Goal: Task Accomplishment & Management: Use online tool/utility

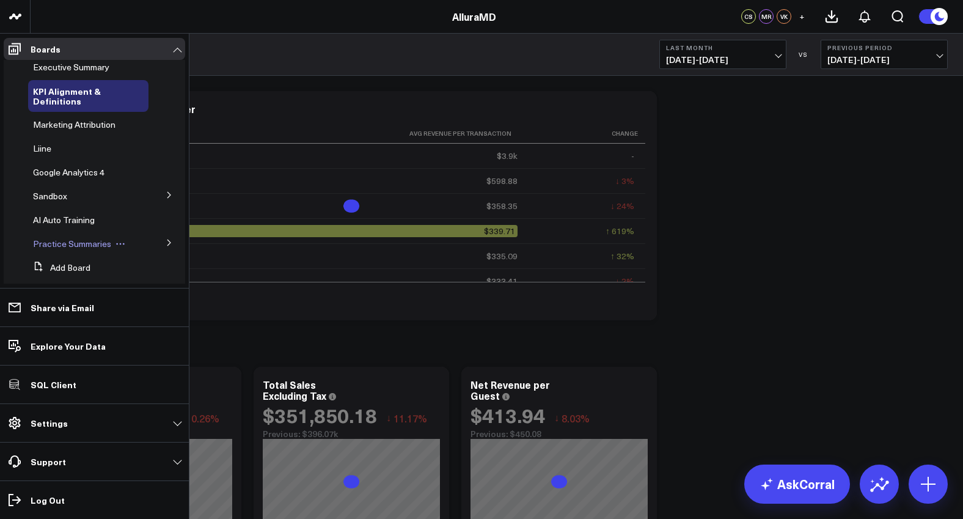
scroll to position [18, 0]
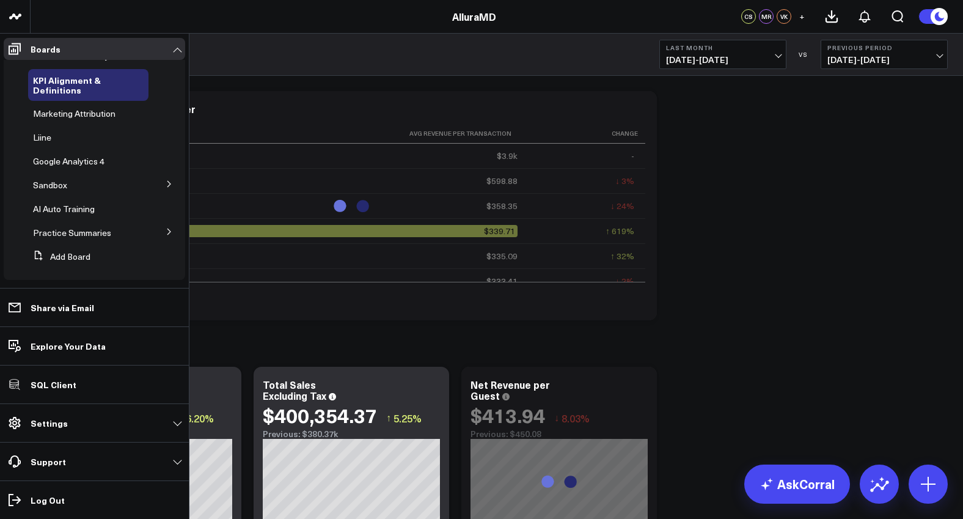
click at [166, 181] on icon at bounding box center [169, 183] width 7 height 7
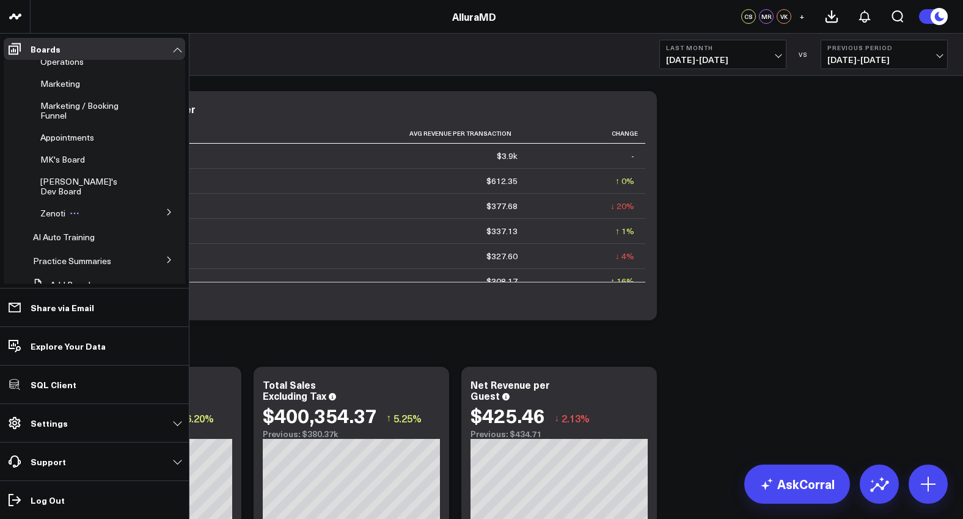
scroll to position [178, 0]
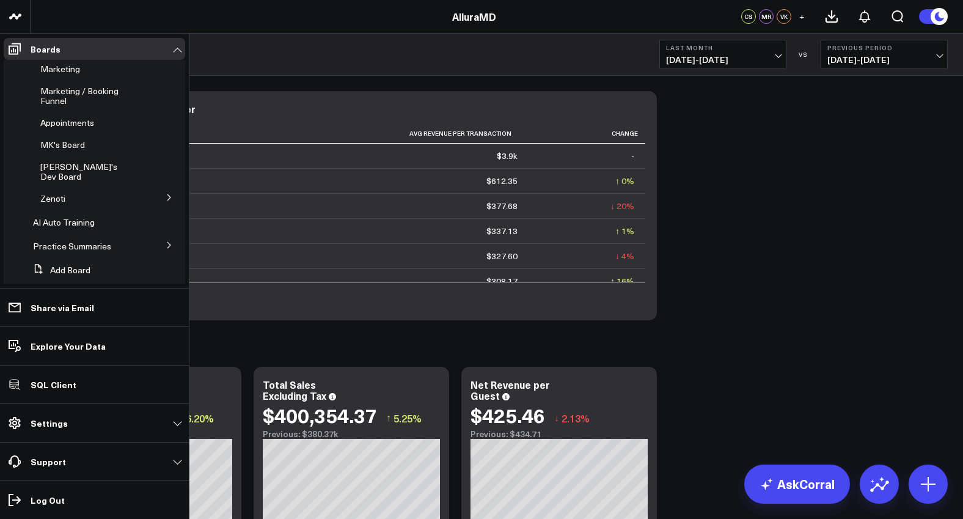
click at [154, 235] on button at bounding box center [169, 244] width 32 height 18
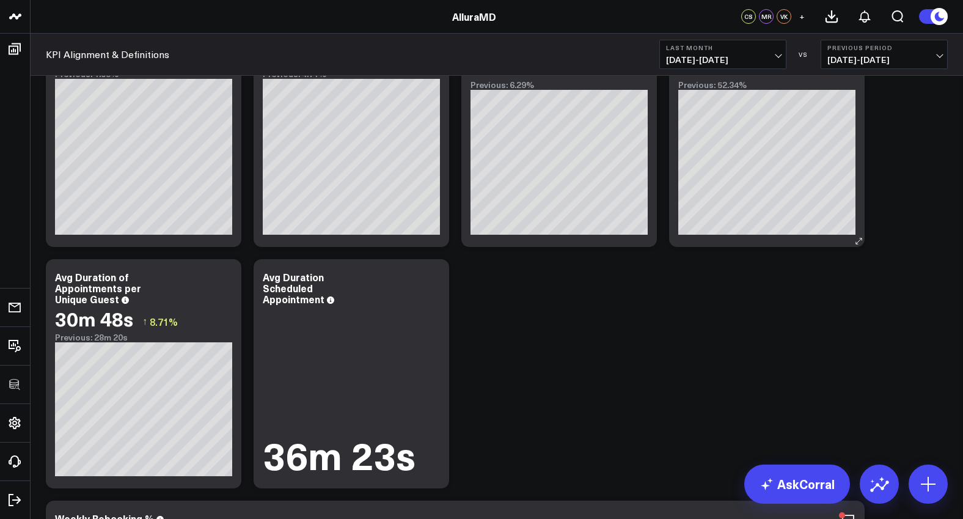
scroll to position [2588, 0]
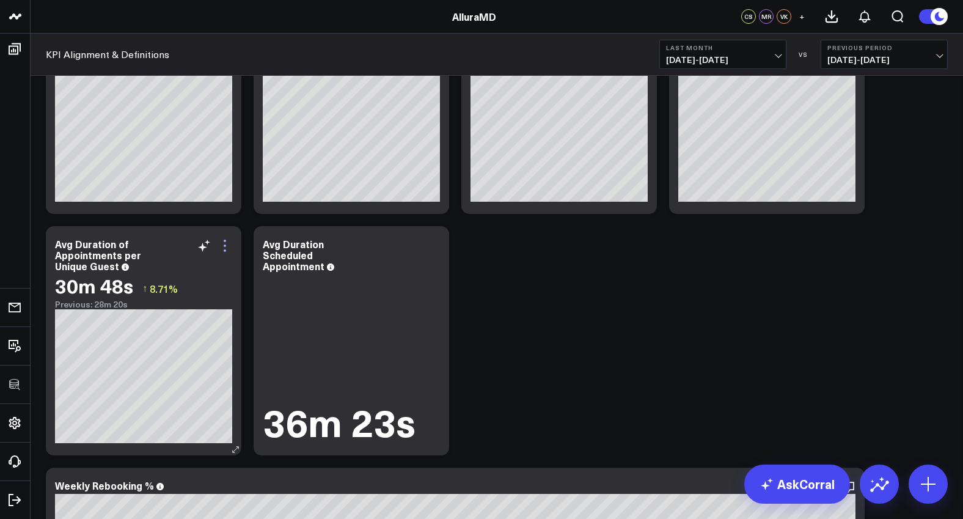
click at [227, 247] on icon at bounding box center [225, 245] width 15 height 15
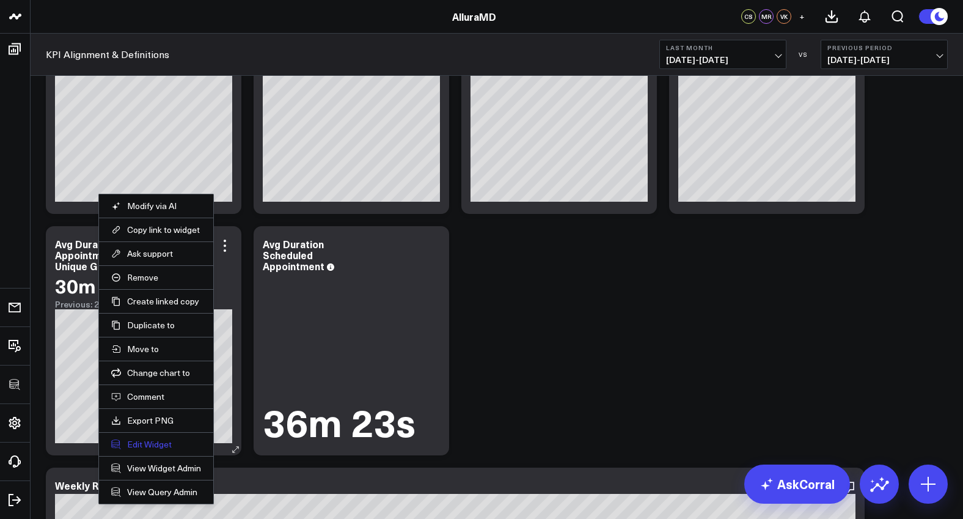
click at [155, 445] on button "Edit Widget" at bounding box center [156, 444] width 90 height 11
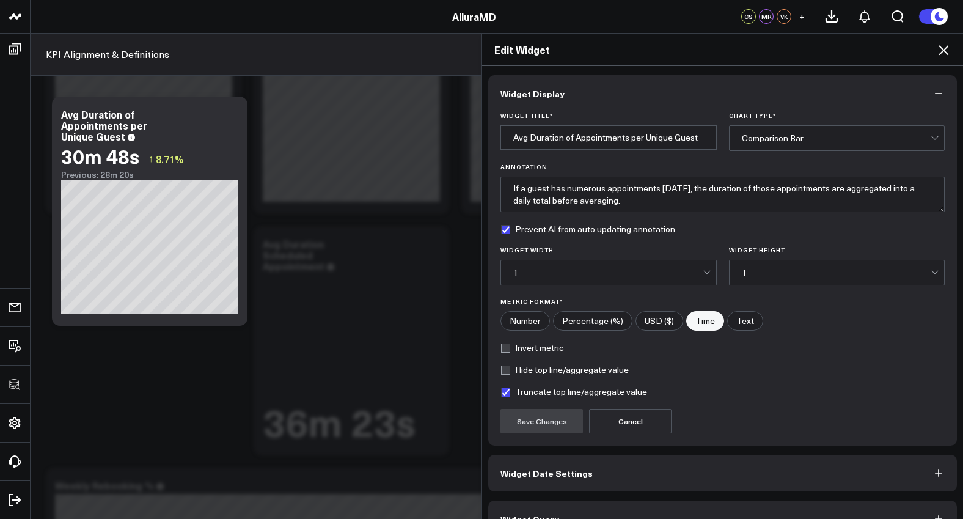
scroll to position [27, 0]
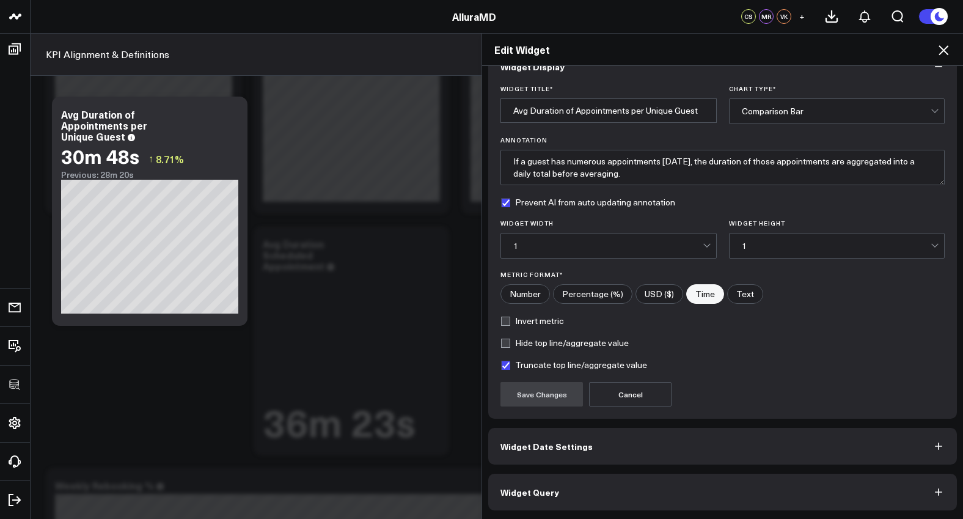
click at [604, 478] on button "Widget Query" at bounding box center [722, 492] width 469 height 37
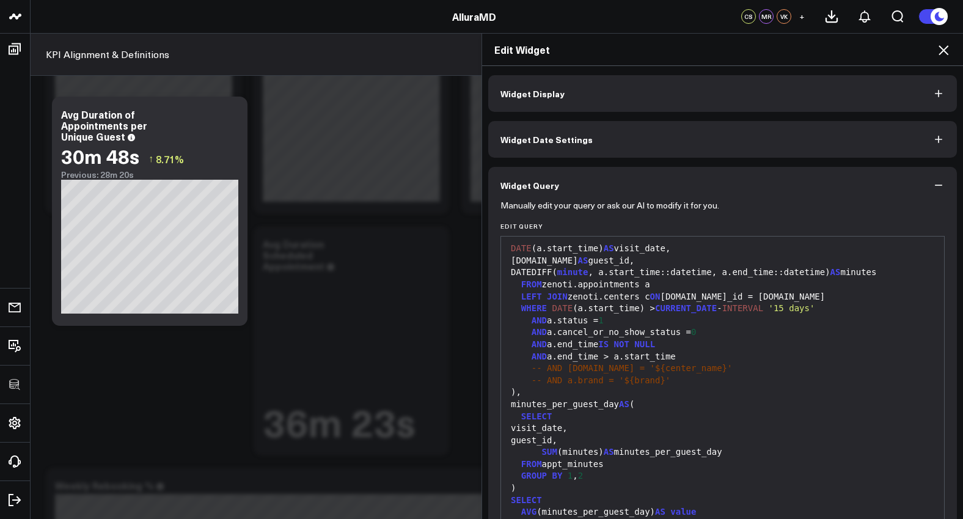
scroll to position [80, 0]
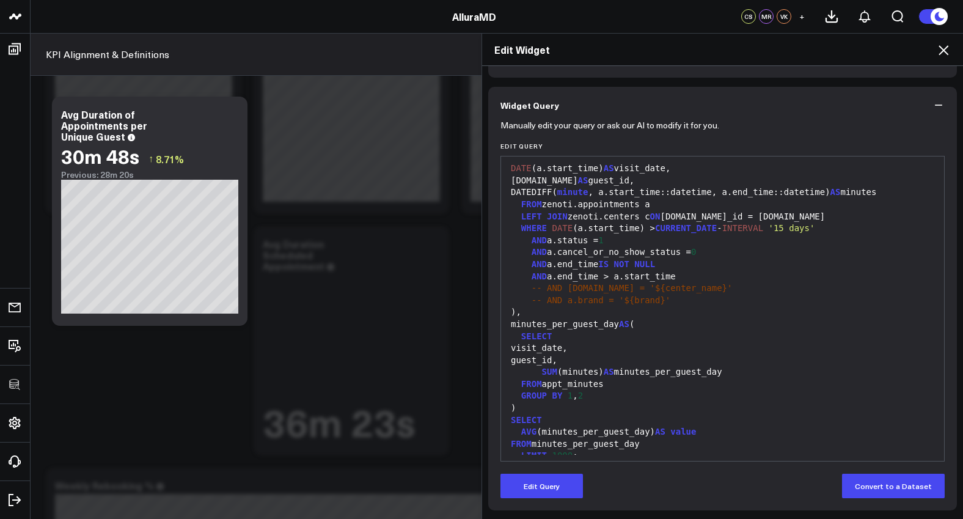
click at [624, 439] on div "FROM minutes_per_guest_day" at bounding box center [722, 444] width 431 height 12
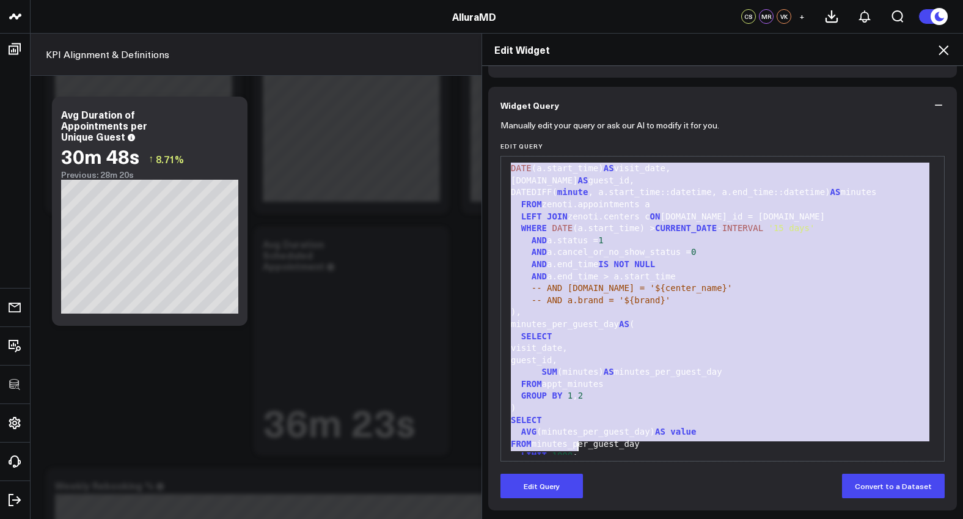
copy div "WITH appt_minutes AS ( SELECT DATE (a.start_time) AS visit_date, a.guest.id AS …"
click at [753, 381] on div "FROM appt_minutes" at bounding box center [722, 384] width 431 height 12
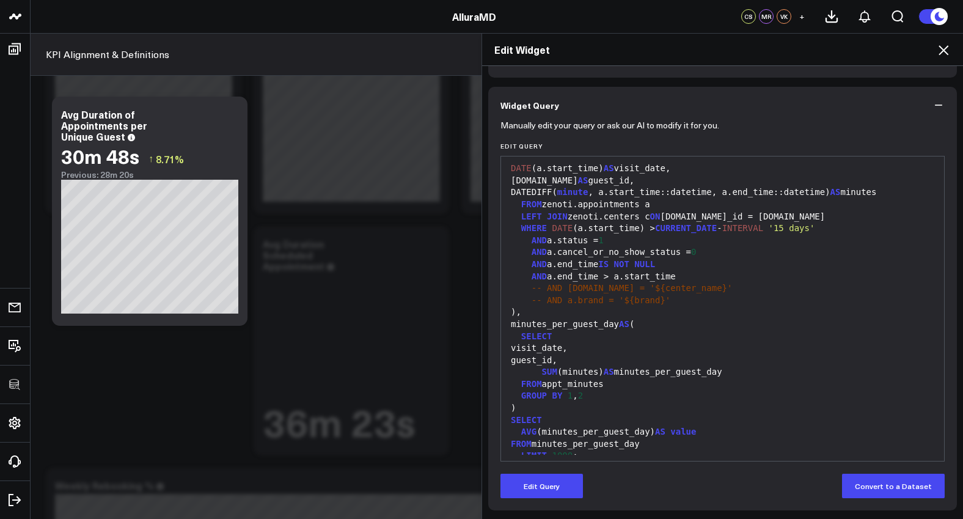
click at [932, 104] on icon "button" at bounding box center [938, 105] width 12 height 12
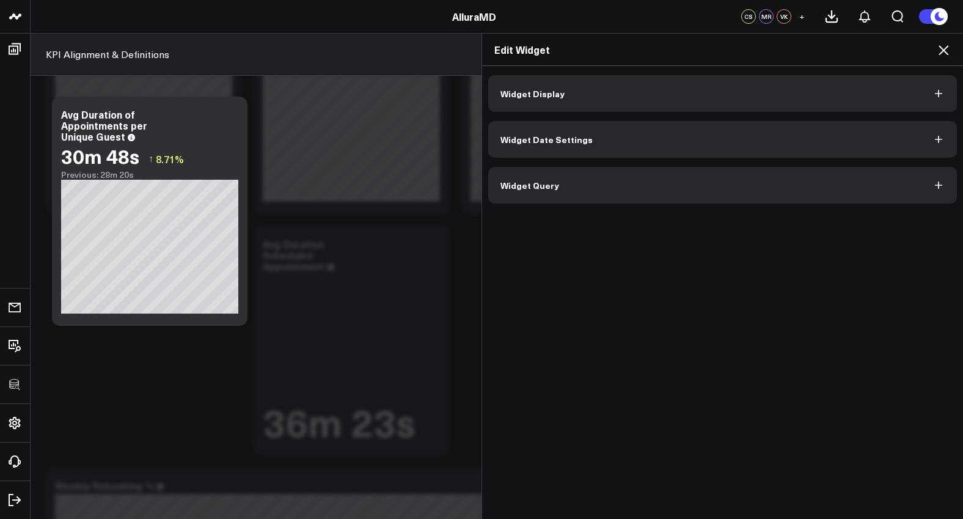
click at [942, 52] on icon at bounding box center [944, 50] width 10 height 10
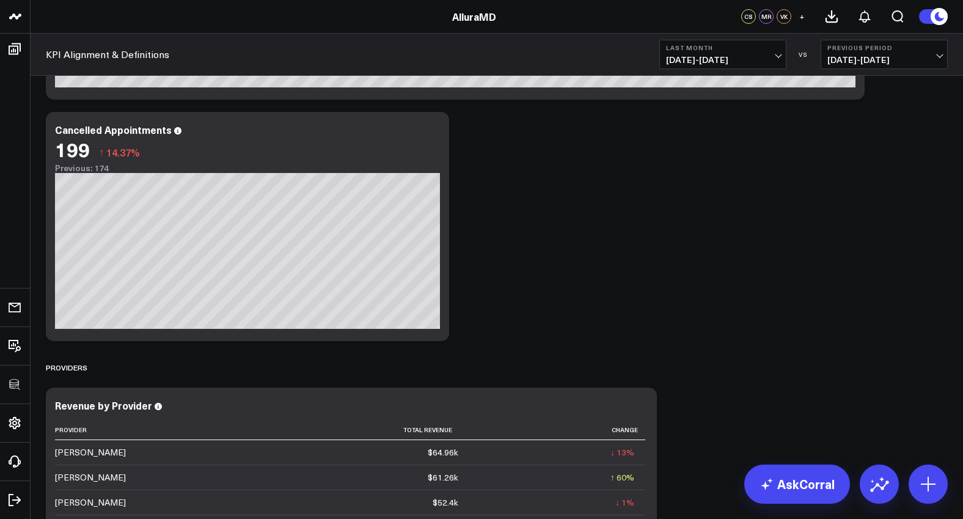
scroll to position [3370, 0]
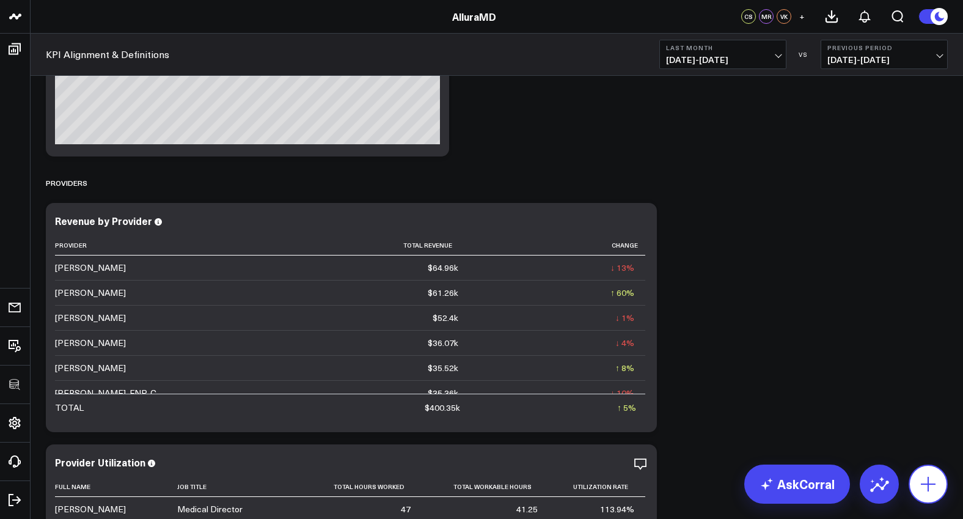
click at [928, 486] on icon at bounding box center [928, 484] width 15 height 15
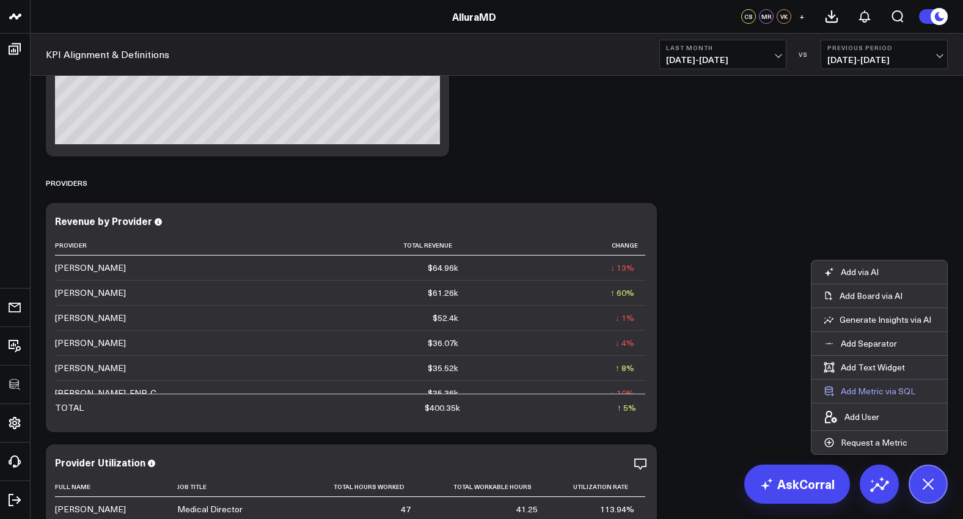
click at [889, 387] on button "Add Metric via SQL" at bounding box center [869, 390] width 116 height 23
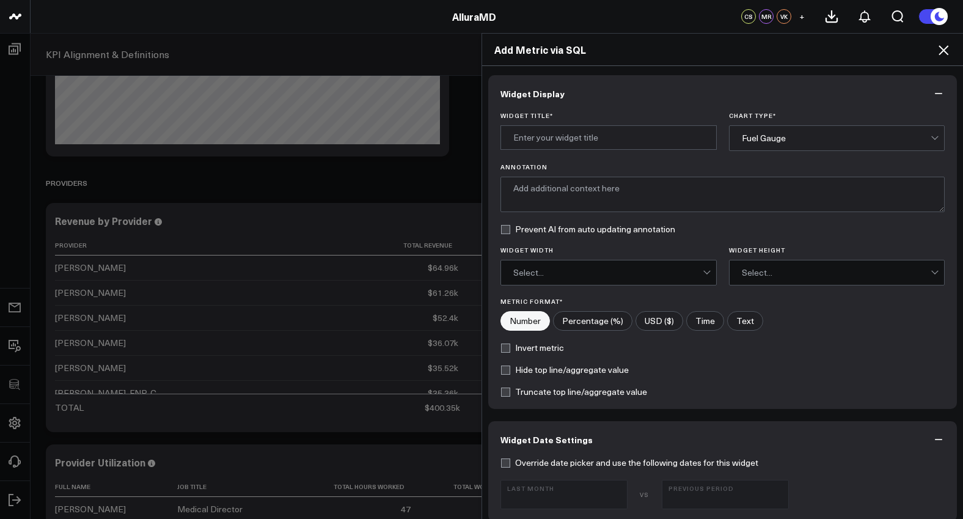
scroll to position [585, 0]
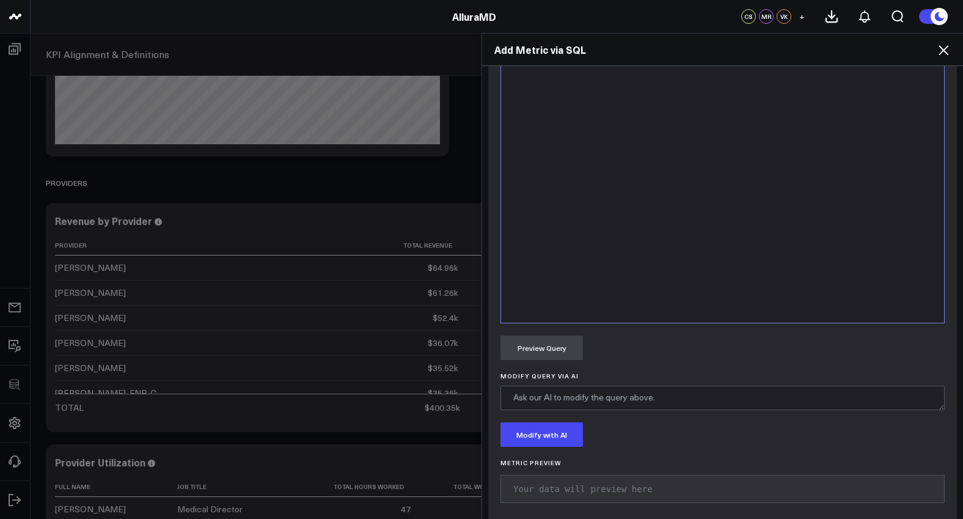
click at [709, 207] on div at bounding box center [722, 170] width 431 height 292
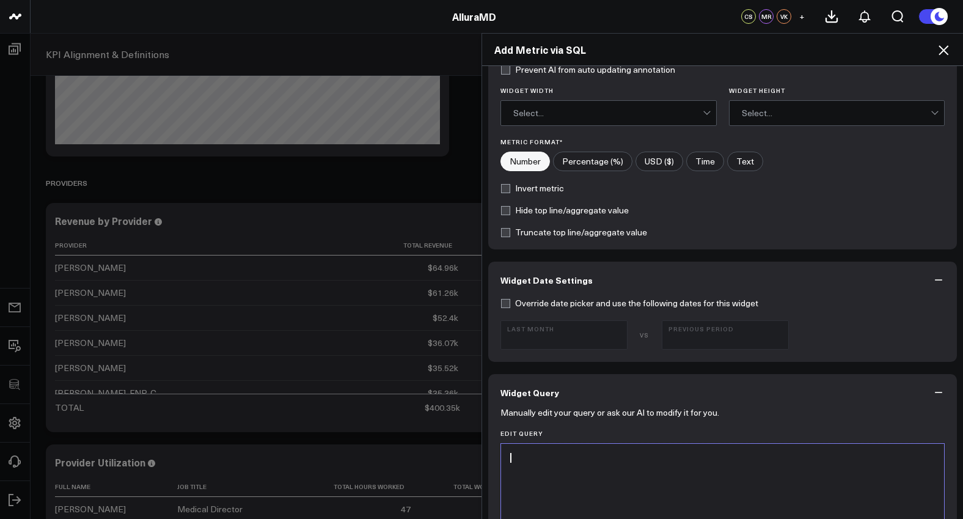
scroll to position [0, 0]
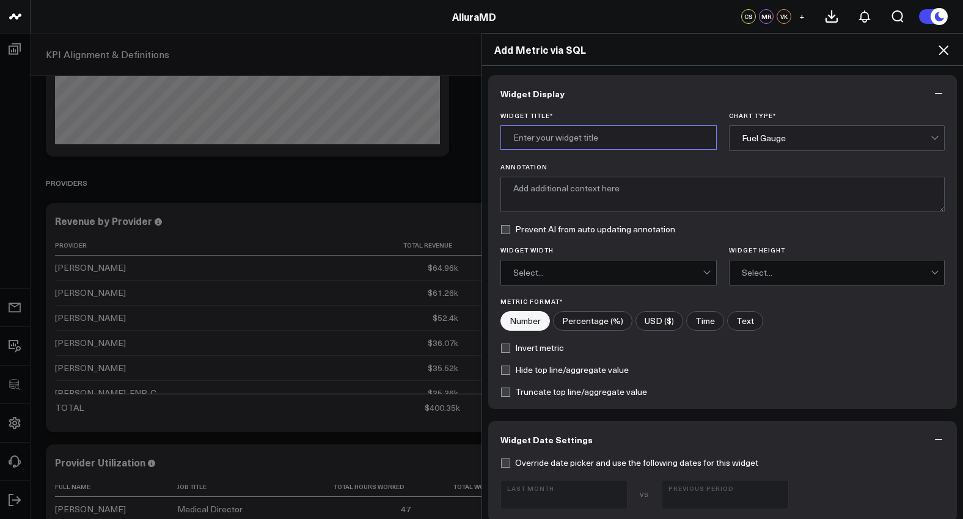
click at [551, 136] on input "Widget Title *" at bounding box center [608, 137] width 216 height 24
type input "Appoint Group ID"
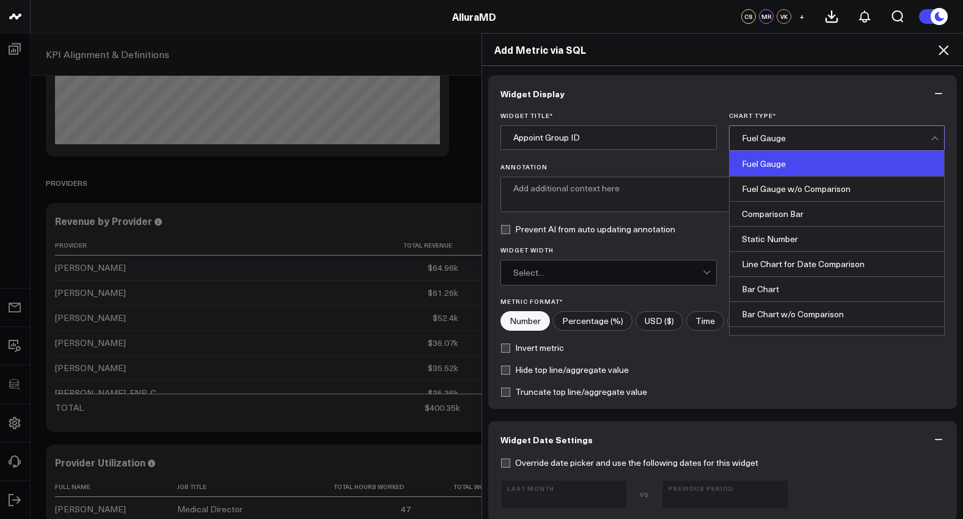
click at [860, 136] on div "Fuel Gauge" at bounding box center [836, 138] width 189 height 10
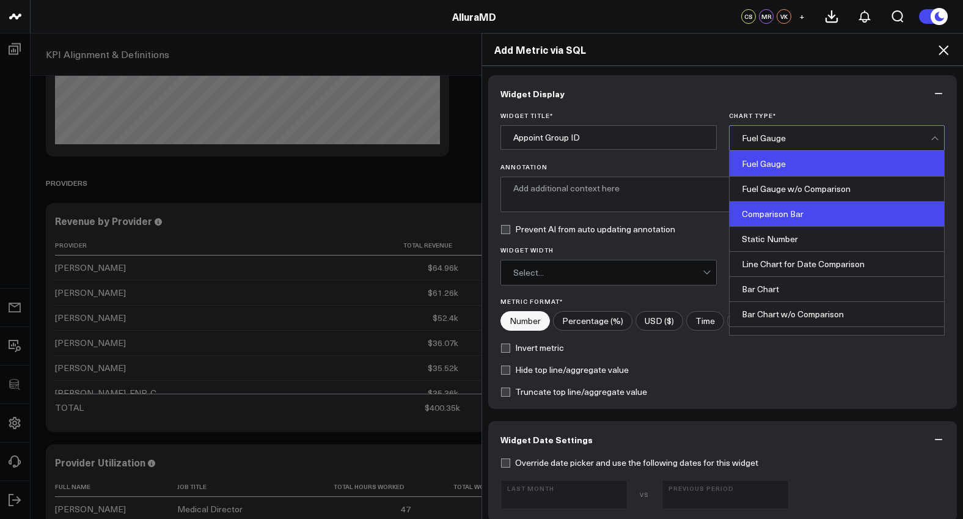
click at [826, 224] on div "Comparison Bar" at bounding box center [837, 214] width 215 height 25
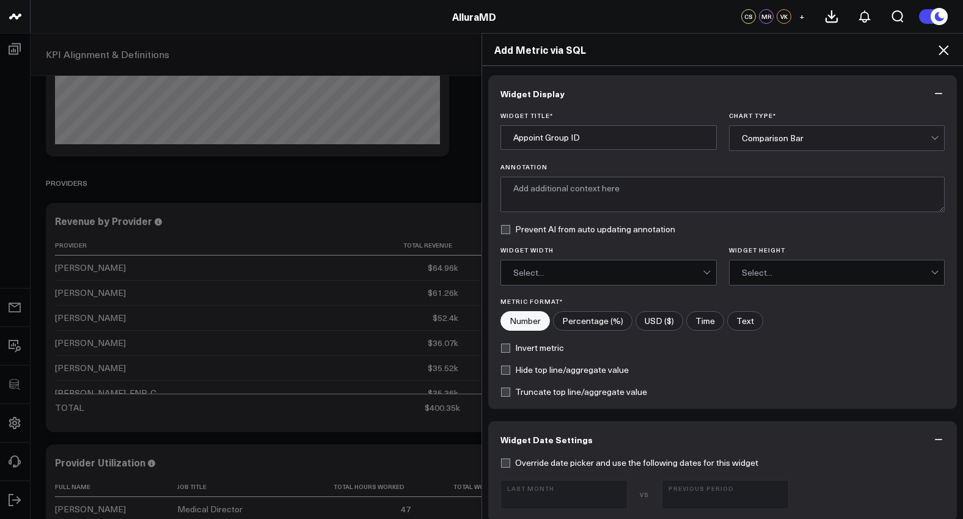
click at [577, 287] on div "Widget Title * Appoint Group ID Chart Type * option Comparison Bar, selected. C…" at bounding box center [722, 260] width 469 height 297
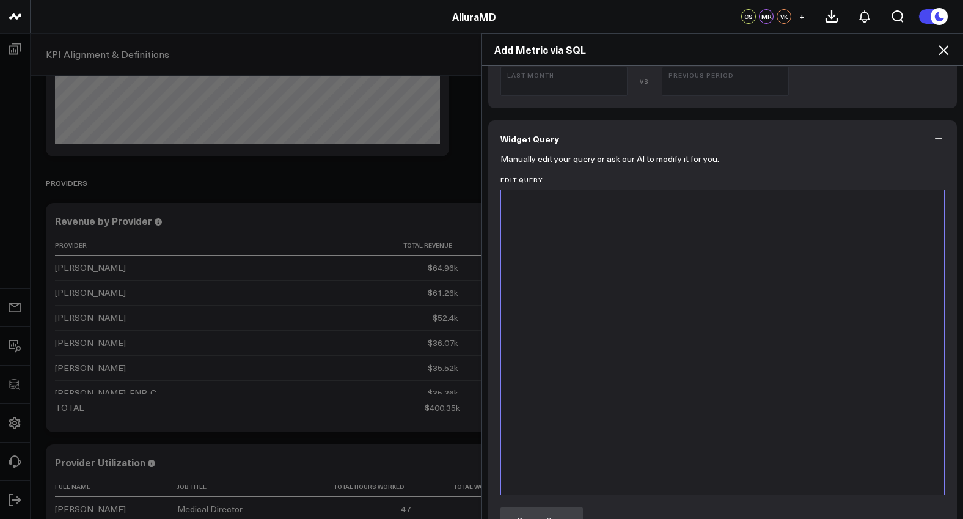
click at [588, 350] on div at bounding box center [722, 342] width 431 height 292
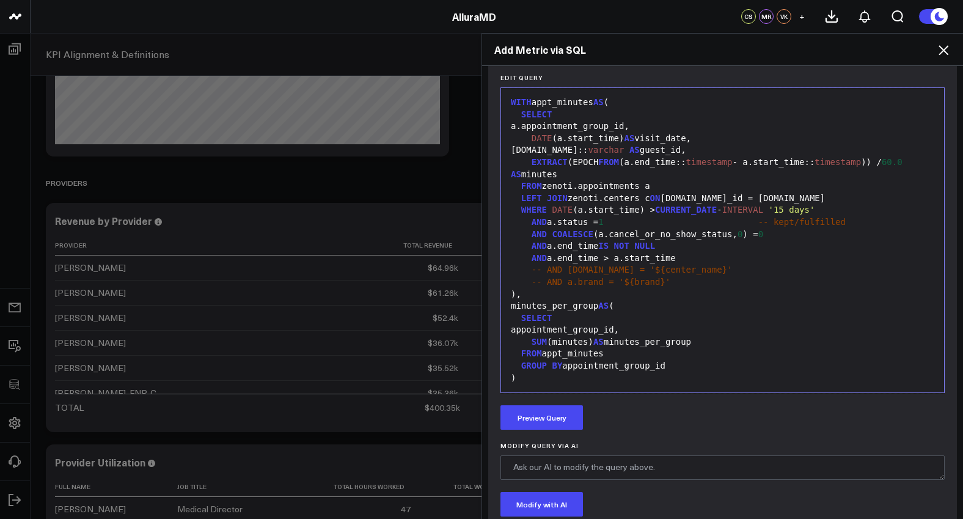
scroll to position [396, 0]
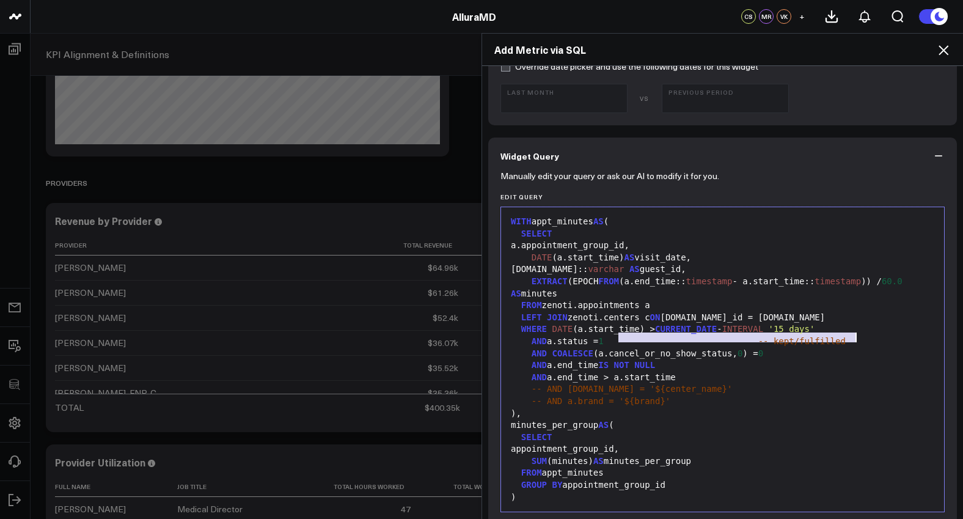
drag, startPoint x: 616, startPoint y: 338, endPoint x: 864, endPoint y: 337, distance: 248.1
click at [864, 337] on div "AND a.status = 1 -- kept/fulfilled" at bounding box center [722, 341] width 431 height 12
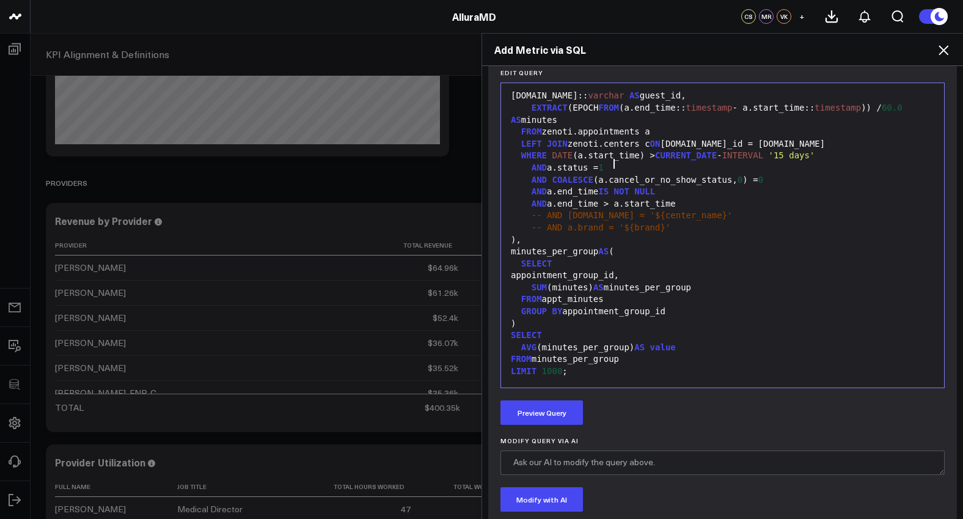
scroll to position [546, 0]
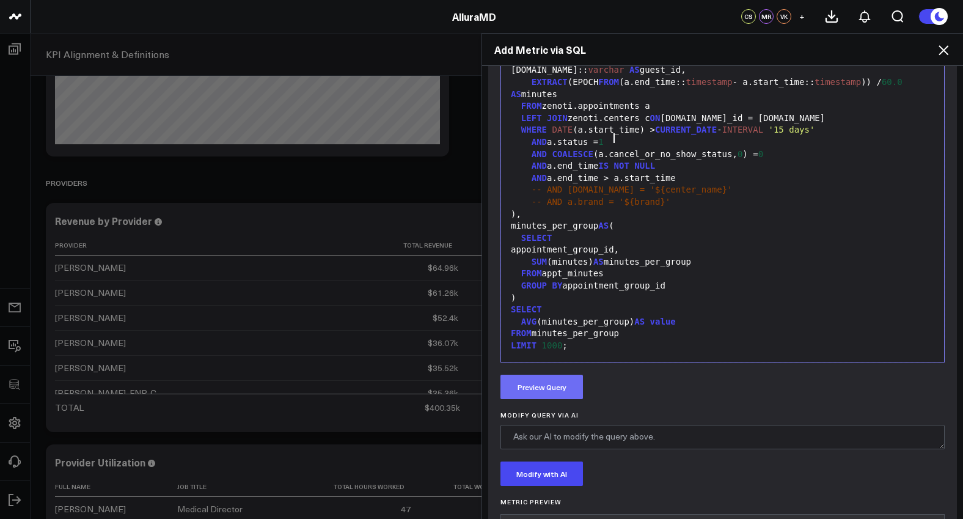
click at [575, 378] on button "Preview Query" at bounding box center [541, 387] width 82 height 24
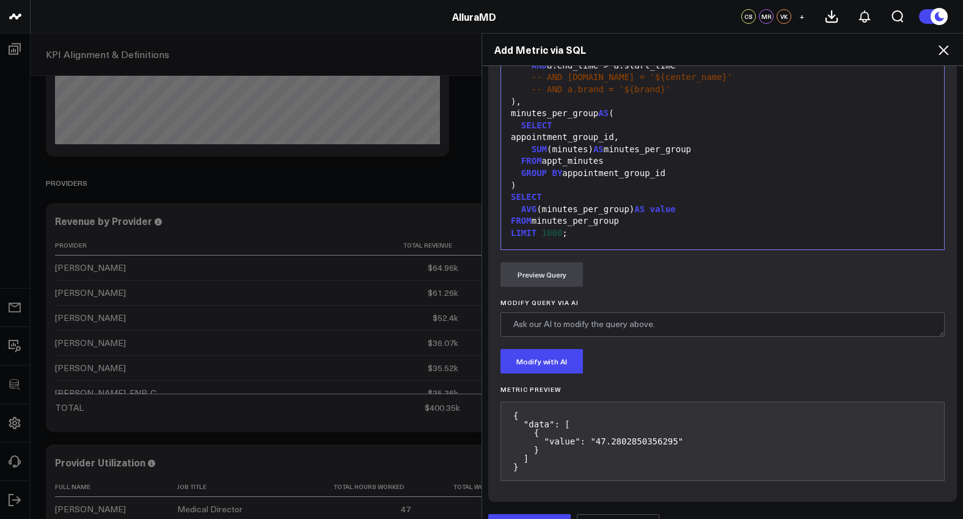
scroll to position [686, 0]
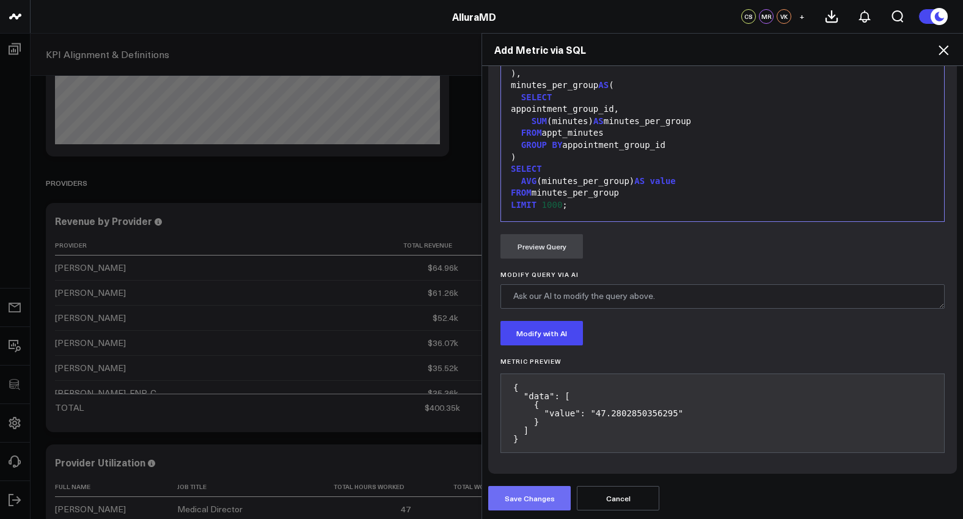
click at [562, 490] on button "Save Changes" at bounding box center [529, 498] width 82 height 24
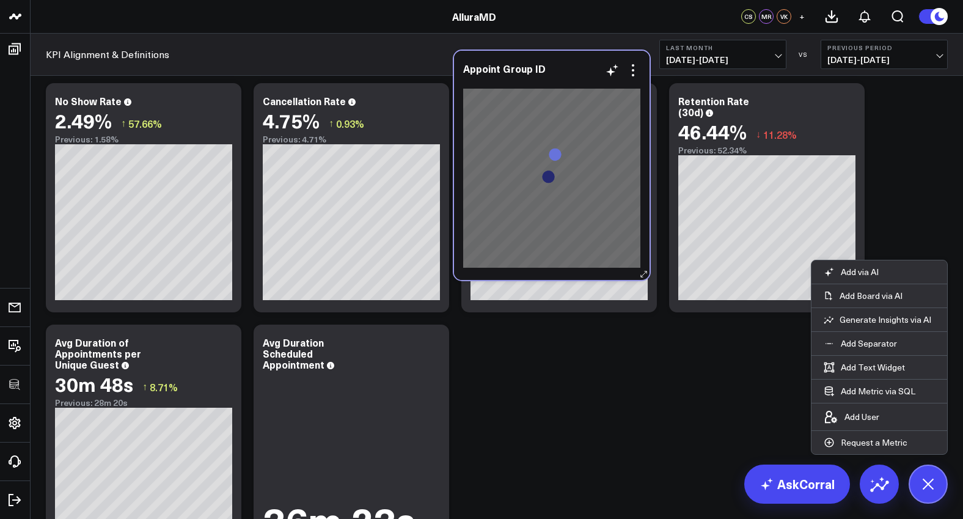
scroll to position [2481, 0]
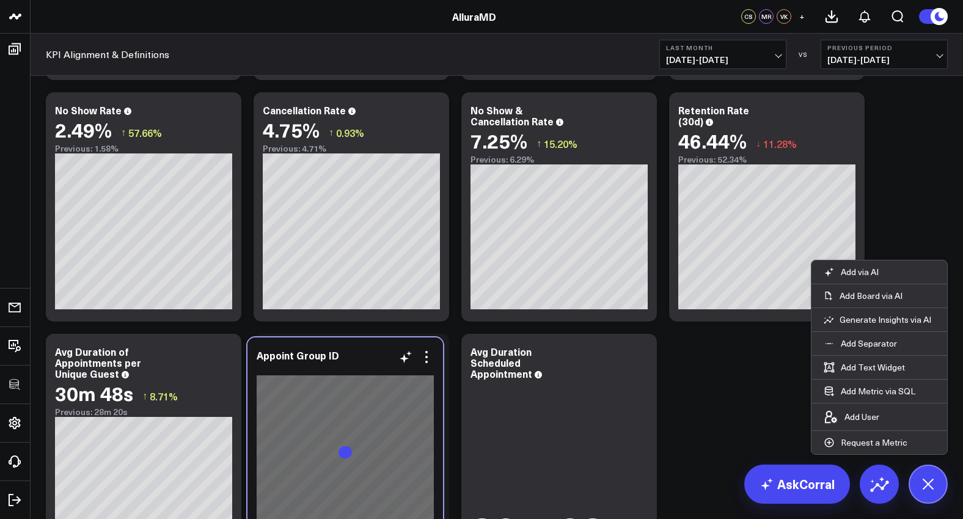
drag, startPoint x: 789, startPoint y: 226, endPoint x: 370, endPoint y: 340, distance: 433.7
click at [370, 340] on div "Appoint Group ID" at bounding box center [345, 451] width 196 height 229
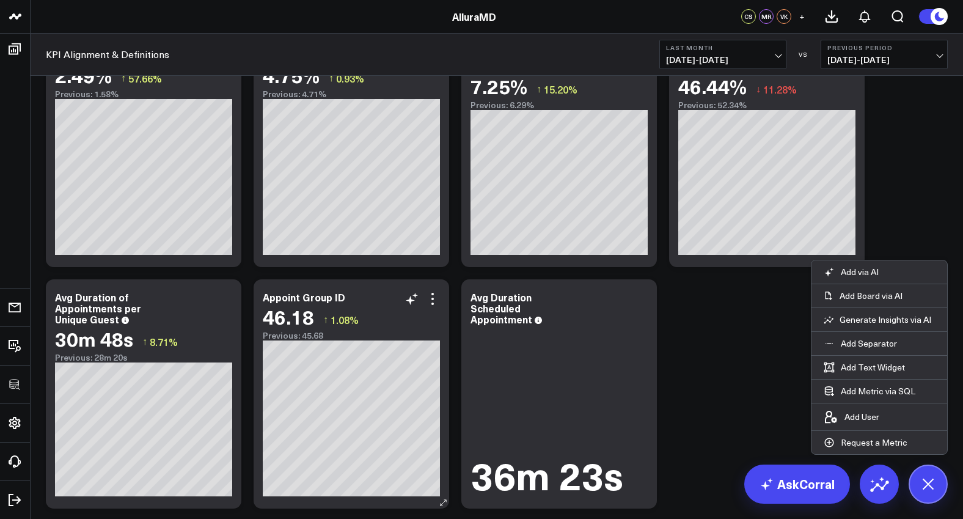
scroll to position [2538, 0]
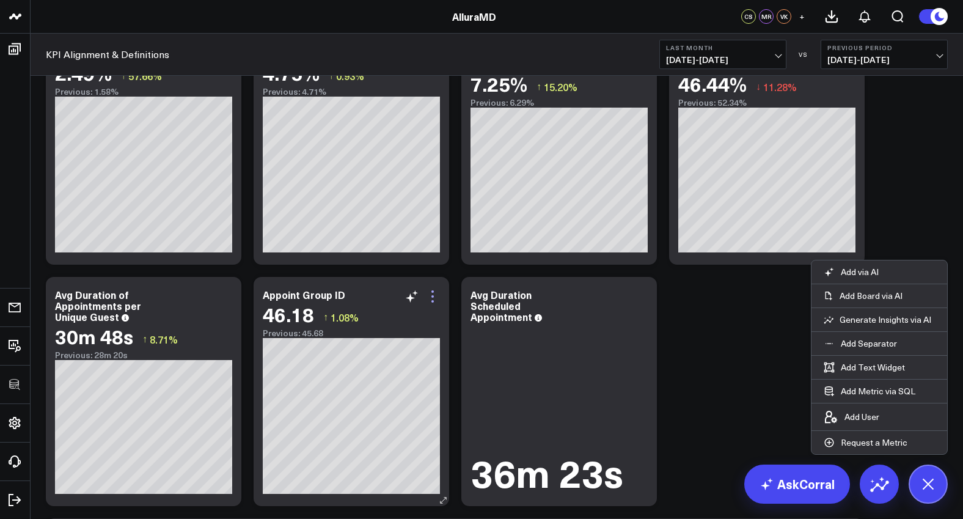
click at [432, 293] on icon at bounding box center [432, 296] width 15 height 15
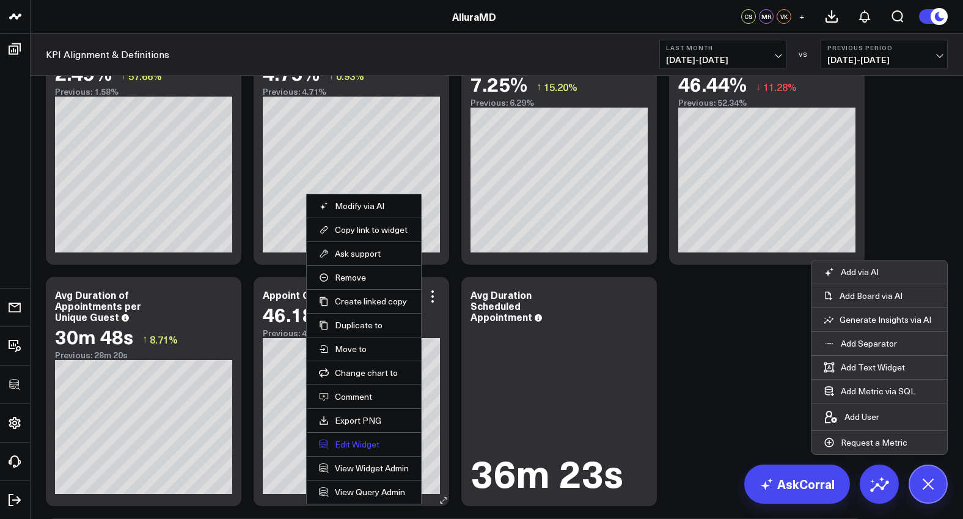
click at [365, 445] on button "Edit Widget" at bounding box center [364, 444] width 90 height 11
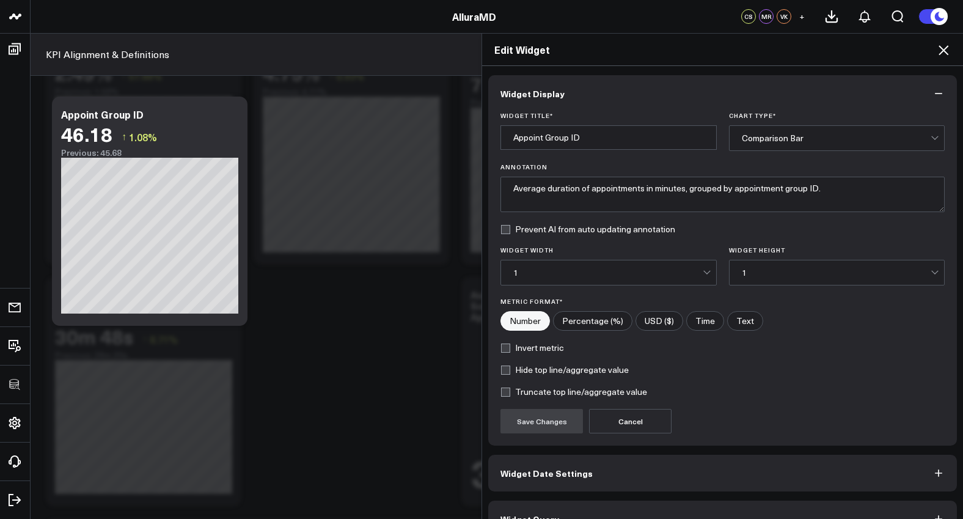
click at [695, 320] on label "Time" at bounding box center [705, 321] width 38 height 20
click at [695, 320] on input"] "Time" at bounding box center [705, 321] width 37 height 18
radio input"] "true"
click at [557, 425] on button "Save Changes" at bounding box center [541, 421] width 82 height 24
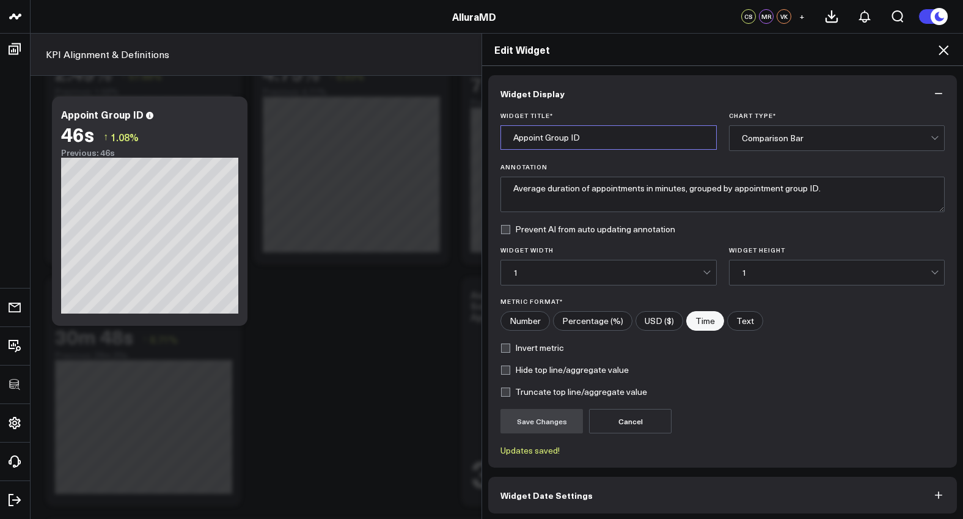
drag, startPoint x: 530, startPoint y: 146, endPoint x: 535, endPoint y: 141, distance: 7.0
click at [531, 145] on input "Appoint Group ID" at bounding box center [608, 137] width 216 height 24
drag, startPoint x: 540, startPoint y: 136, endPoint x: 573, endPoint y: 141, distance: 34.0
click at [540, 135] on input "Appoint Group ID" at bounding box center [608, 137] width 216 height 24
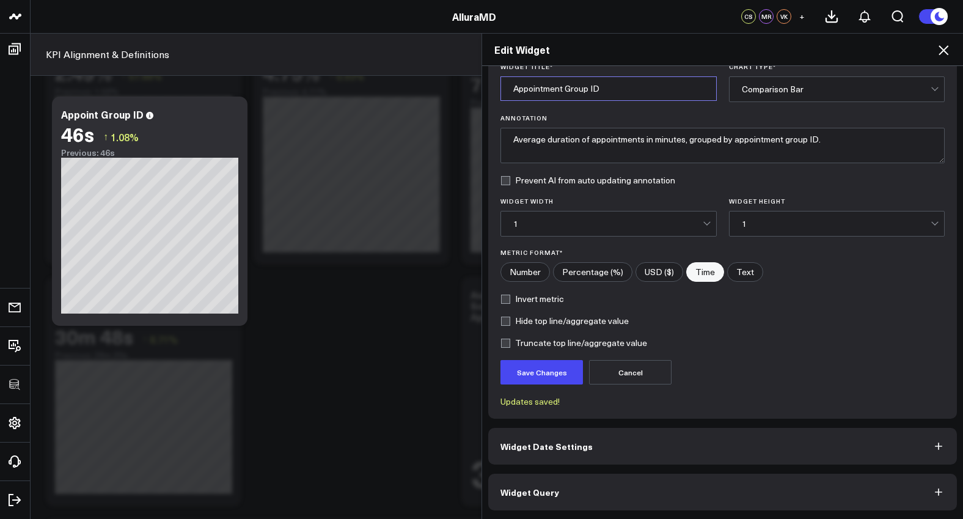
type input "Appointment Group ID"
click at [679, 484] on button "Widget Query" at bounding box center [722, 492] width 469 height 37
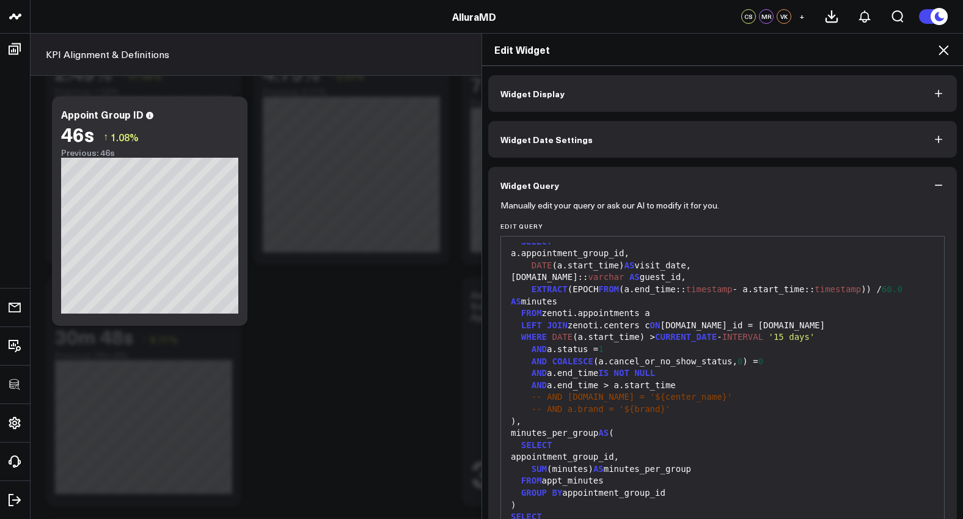
scroll to position [0, 0]
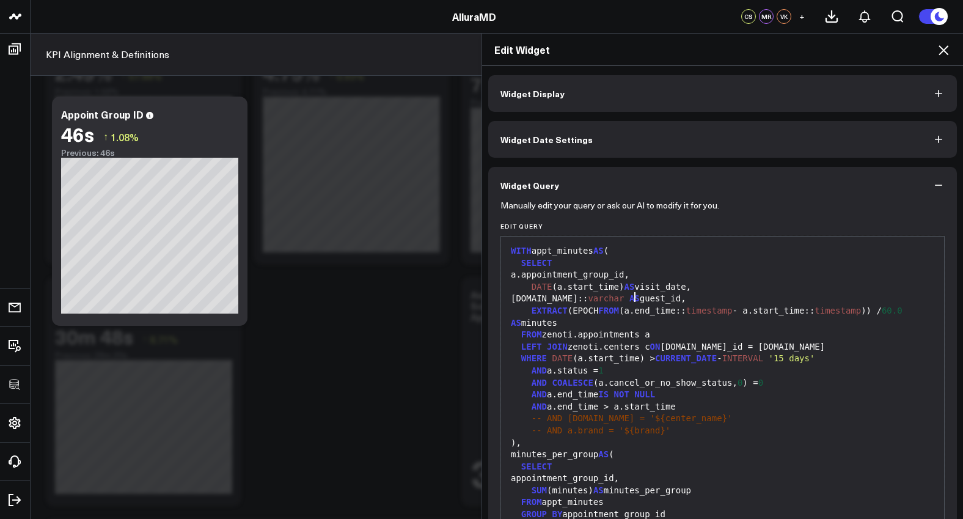
click at [629, 299] on div "a.guest.id:: varchar AS guest_id," at bounding box center [722, 299] width 431 height 12
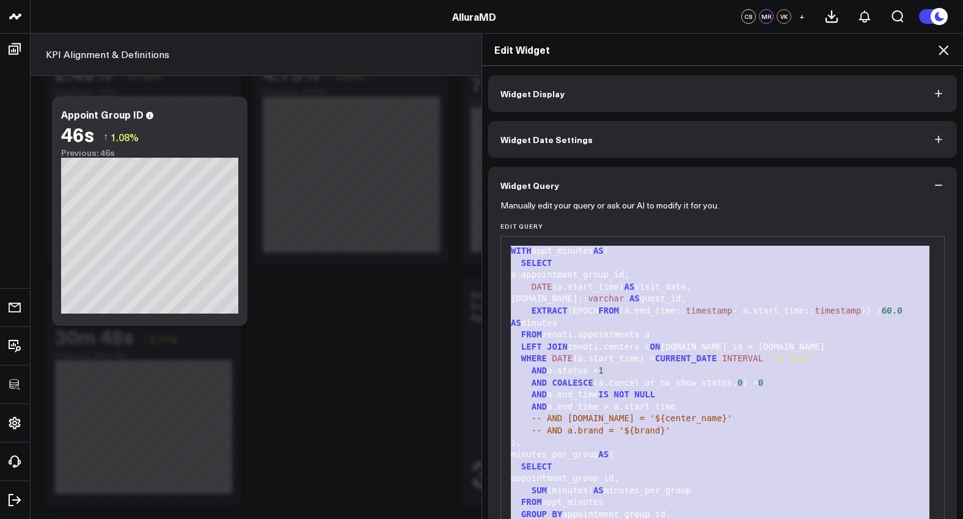
scroll to position [80, 0]
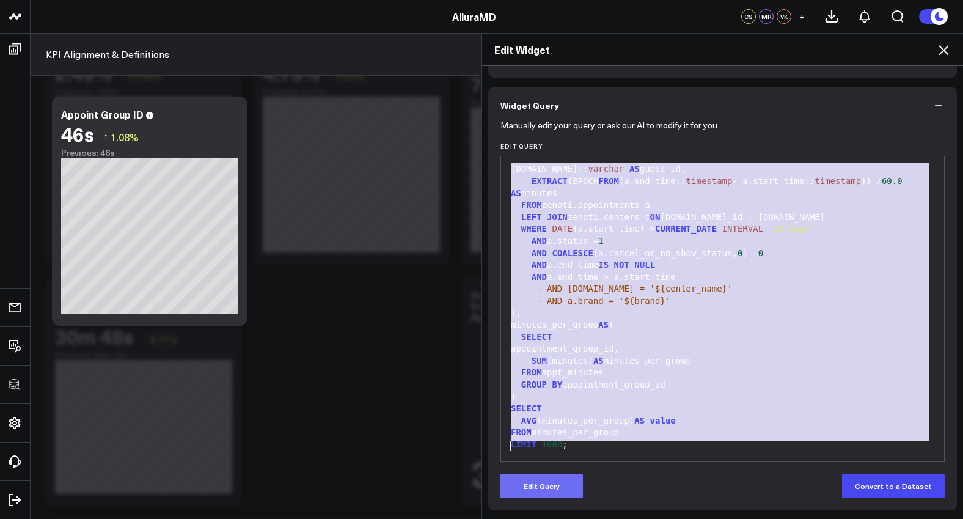
click at [554, 486] on button "Edit Query" at bounding box center [541, 486] width 82 height 24
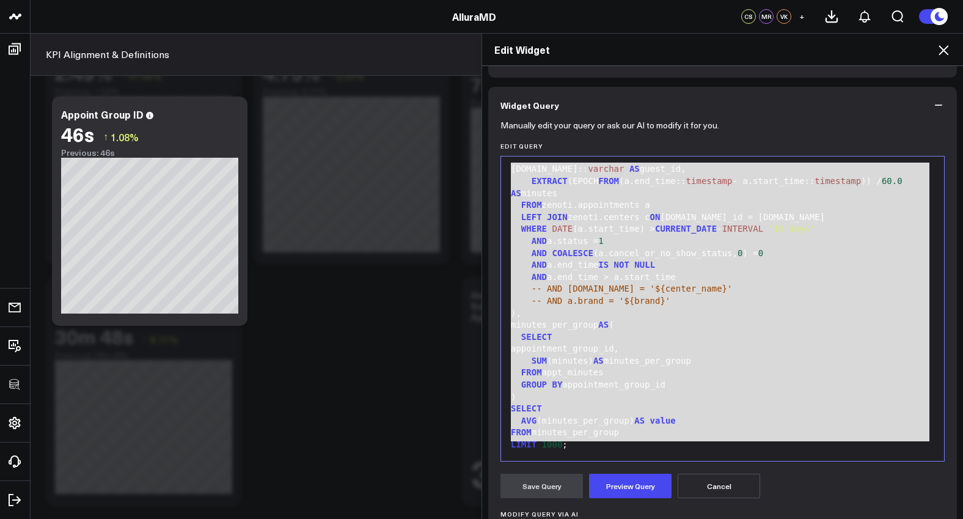
scroll to position [0, 0]
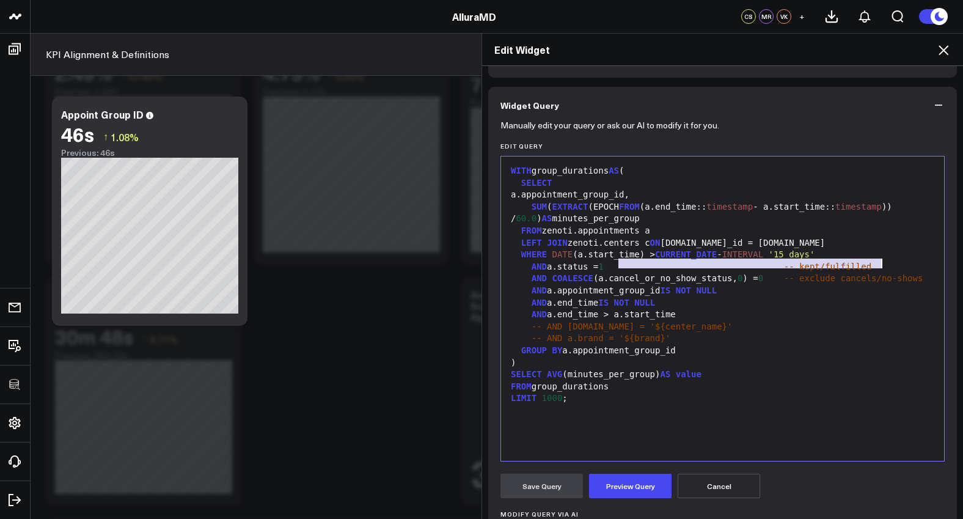
drag, startPoint x: 616, startPoint y: 265, endPoint x: 915, endPoint y: 264, distance: 299.4
click at [915, 264] on div "AND a.status = 1 -- kept/fulfilled" at bounding box center [722, 267] width 431 height 12
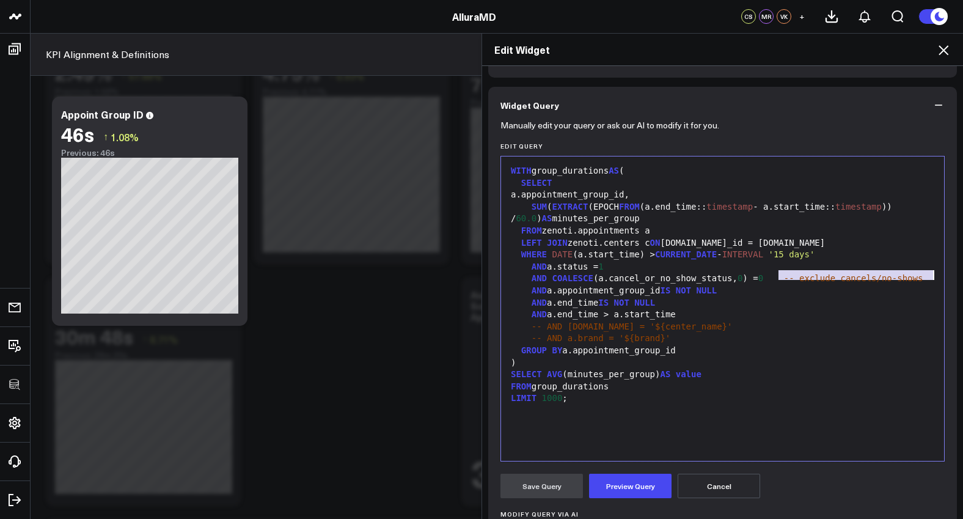
drag, startPoint x: 772, startPoint y: 277, endPoint x: 931, endPoint y: 279, distance: 158.9
click at [931, 279] on div "AND COALESCE (a.cancel_or_no_show_status, 0 ) = 0 -- exclude cancels/no-shows" at bounding box center [722, 279] width 431 height 12
click at [638, 482] on button "Preview Query" at bounding box center [630, 486] width 82 height 24
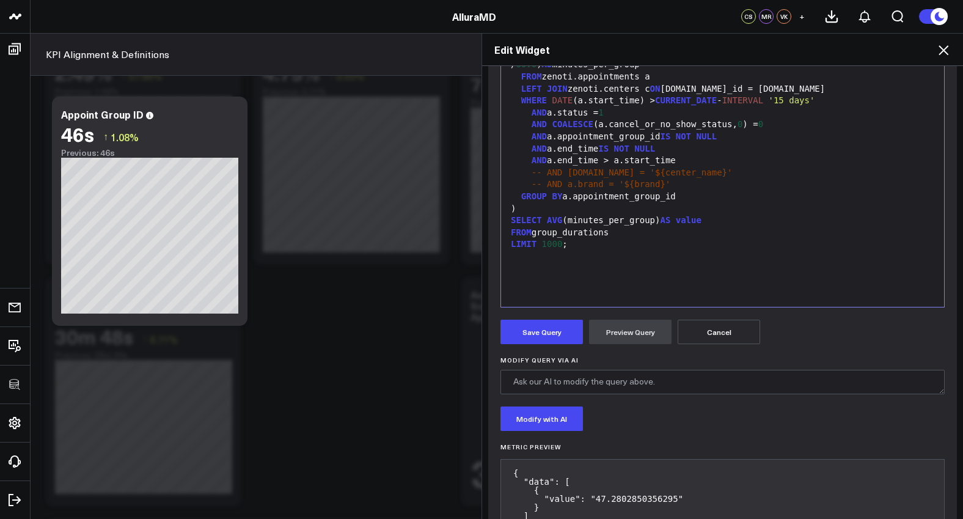
scroll to position [236, 0]
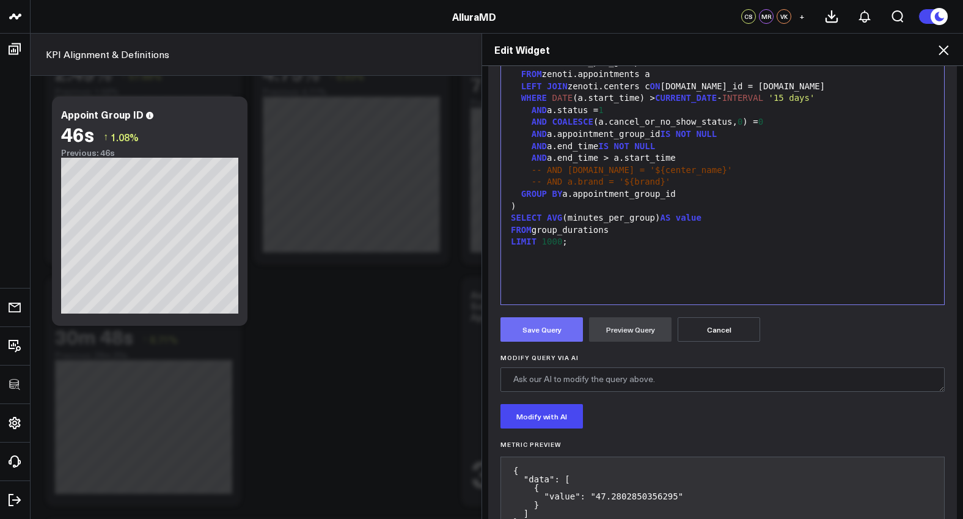
click at [516, 332] on button "Save Query" at bounding box center [541, 329] width 82 height 24
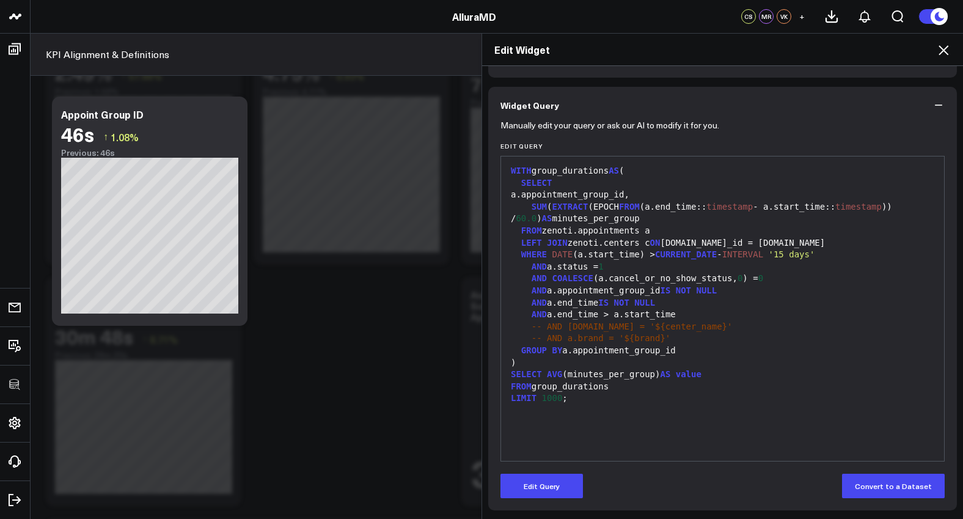
scroll to position [0, 0]
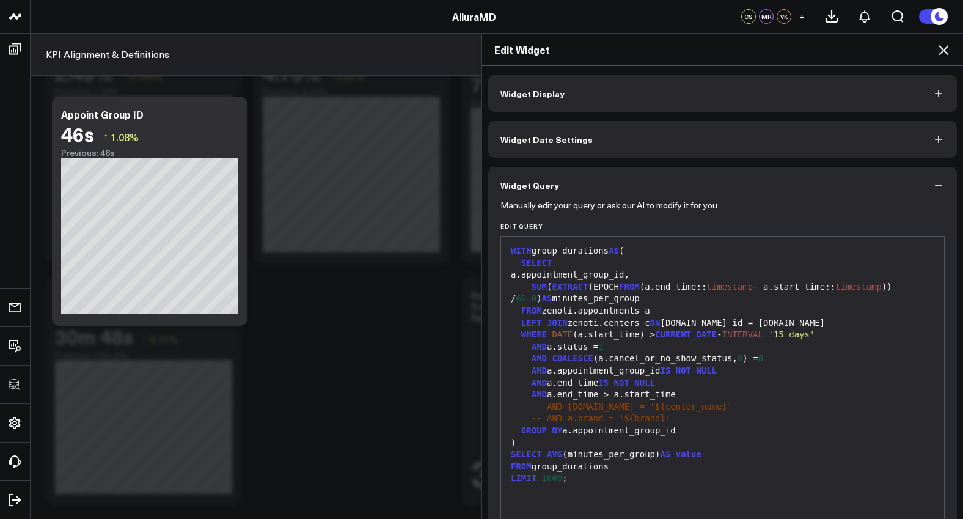
click at [609, 109] on button "Widget Display" at bounding box center [722, 93] width 469 height 37
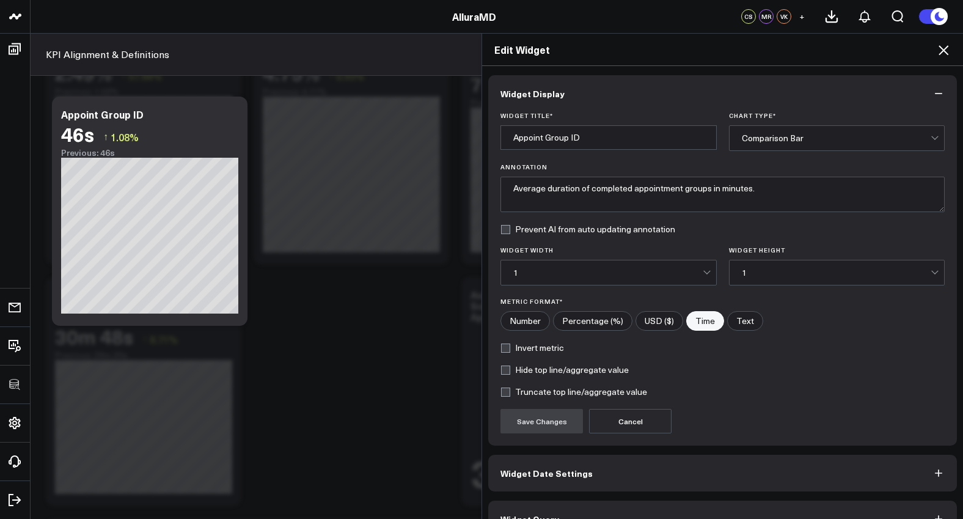
click at [944, 53] on icon at bounding box center [943, 50] width 15 height 15
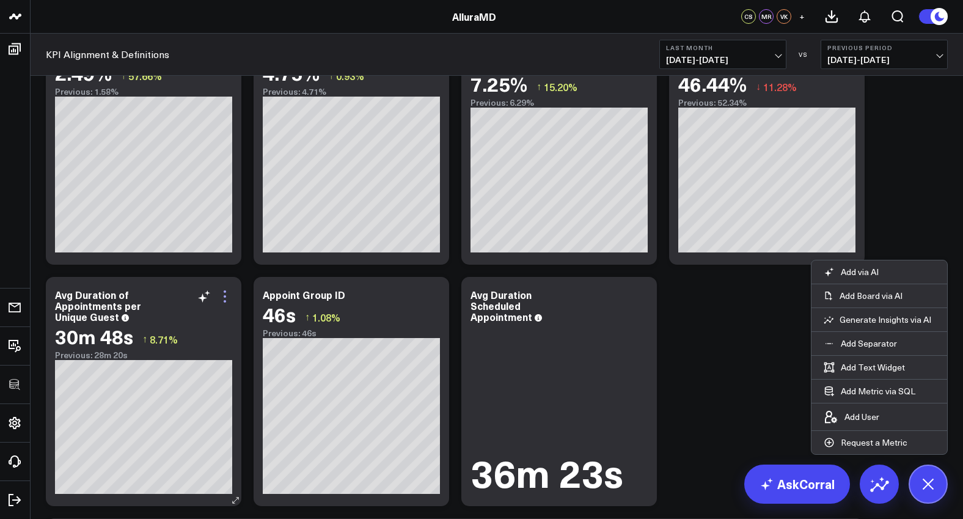
click at [228, 297] on icon at bounding box center [225, 296] width 15 height 15
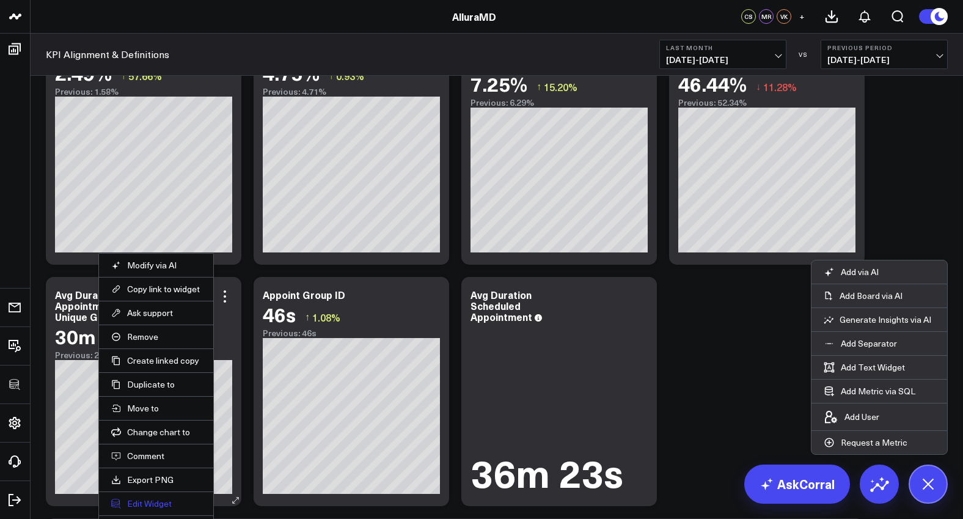
click at [161, 504] on button "Edit Widget" at bounding box center [156, 503] width 90 height 11
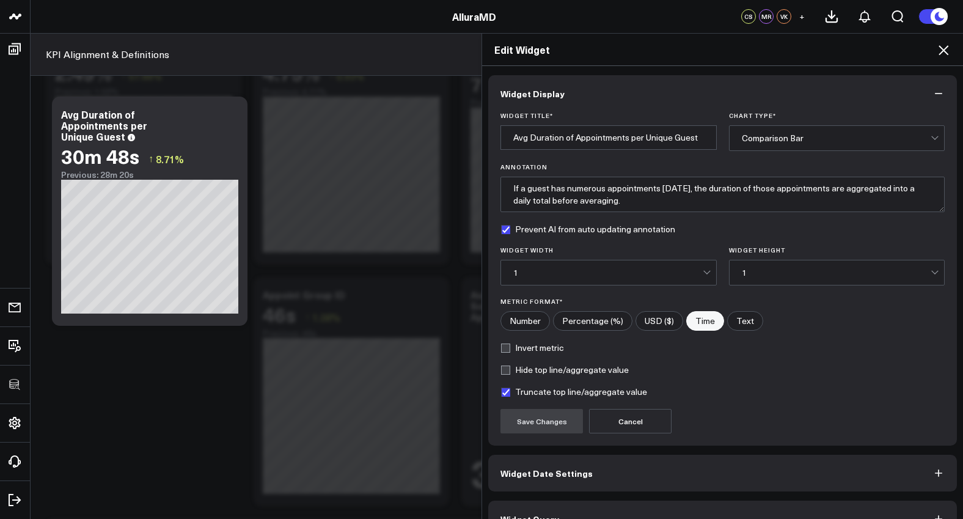
scroll to position [27, 0]
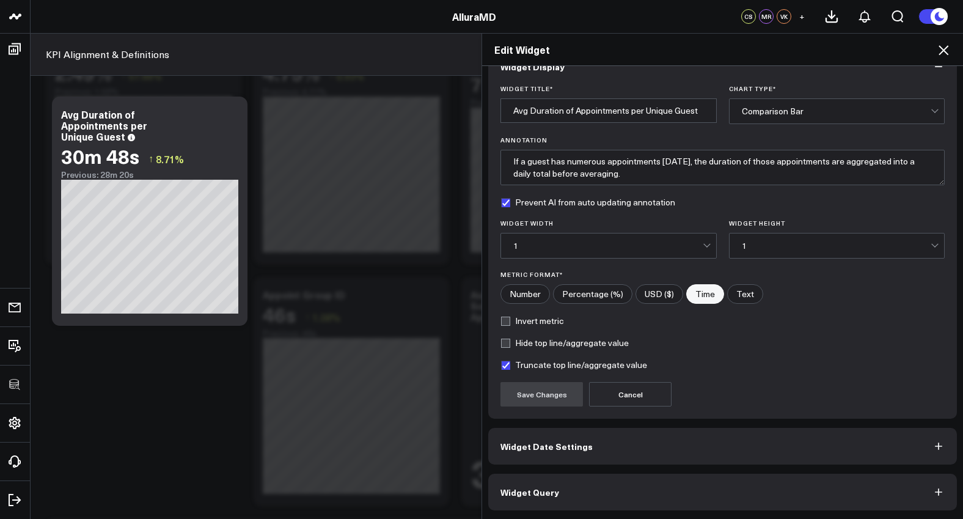
click at [680, 499] on button "Widget Query" at bounding box center [722, 492] width 469 height 37
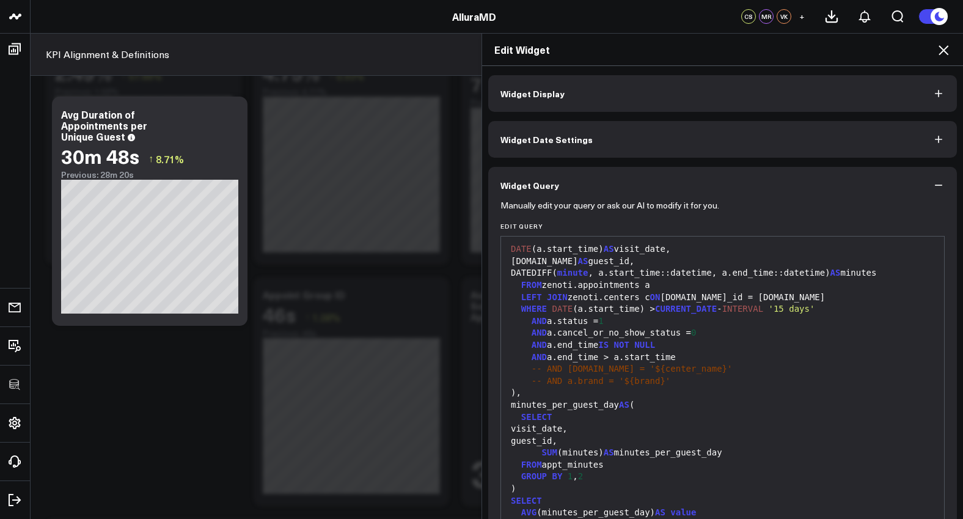
scroll to position [80, 0]
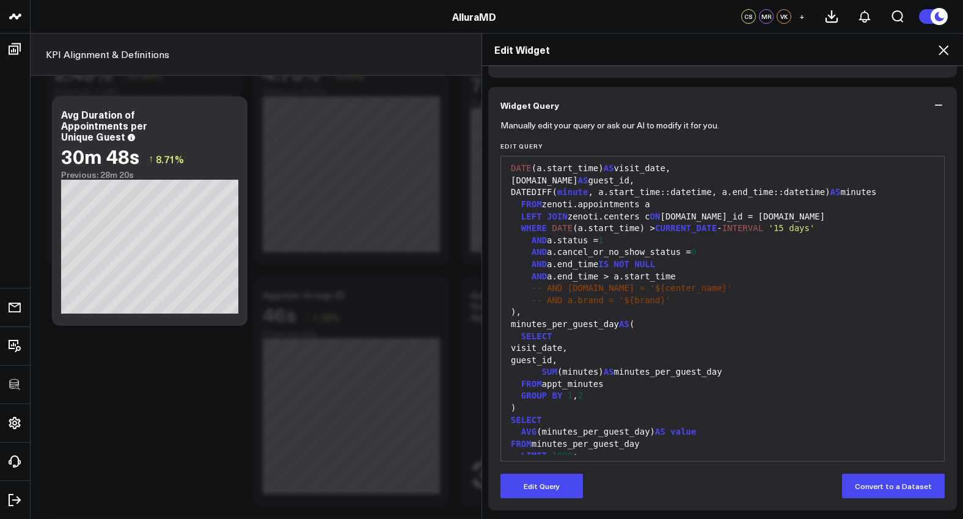
click at [938, 100] on icon "button" at bounding box center [938, 105] width 12 height 12
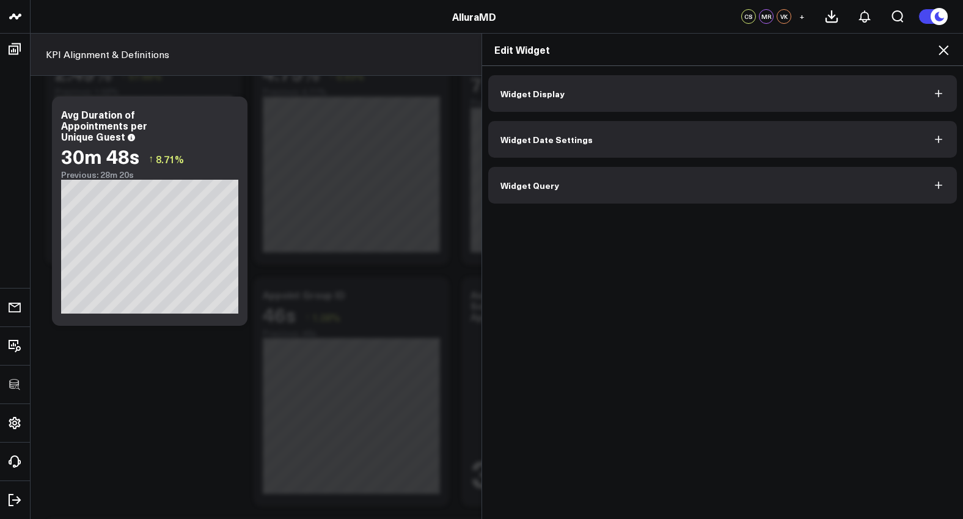
scroll to position [0, 0]
click at [939, 54] on icon at bounding box center [943, 50] width 15 height 15
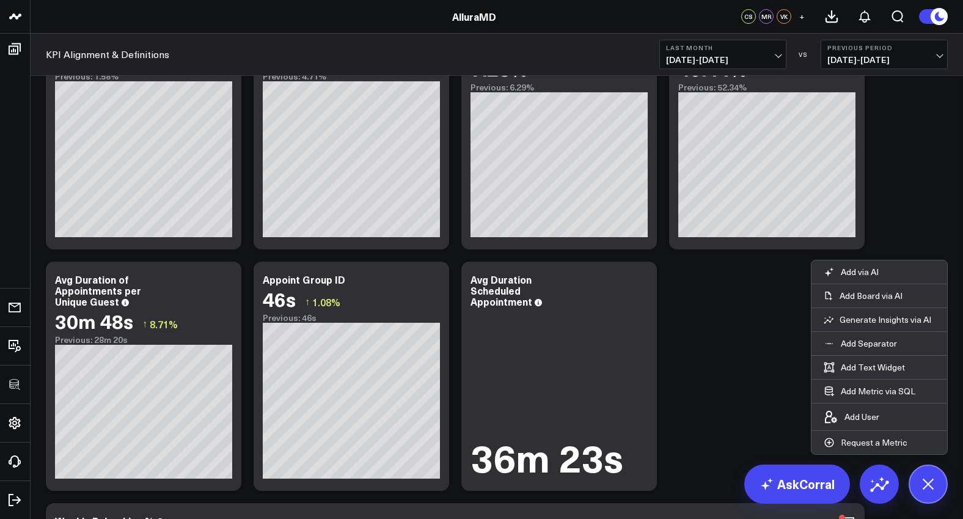
scroll to position [2560, 0]
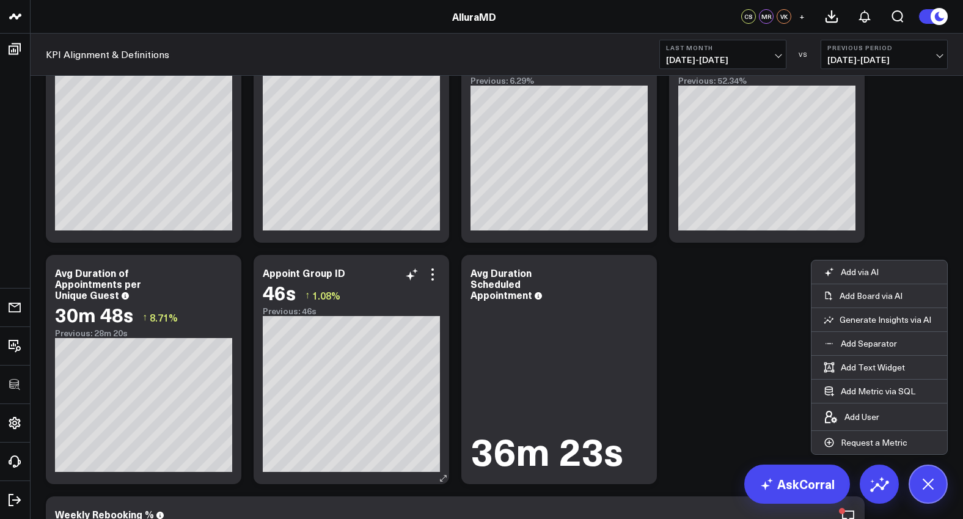
drag, startPoint x: 428, startPoint y: 269, endPoint x: 422, endPoint y: 262, distance: 8.7
click at [428, 269] on icon at bounding box center [432, 274] width 15 height 15
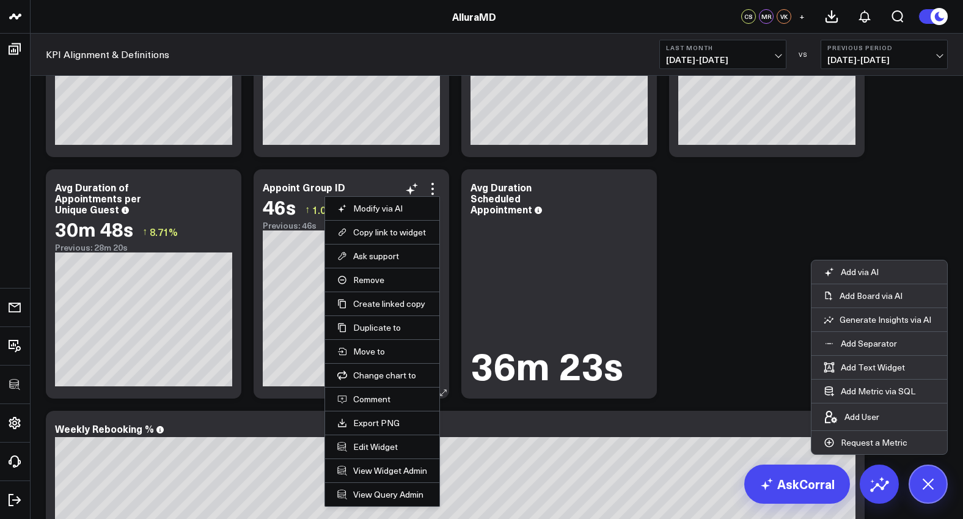
scroll to position [2727, 0]
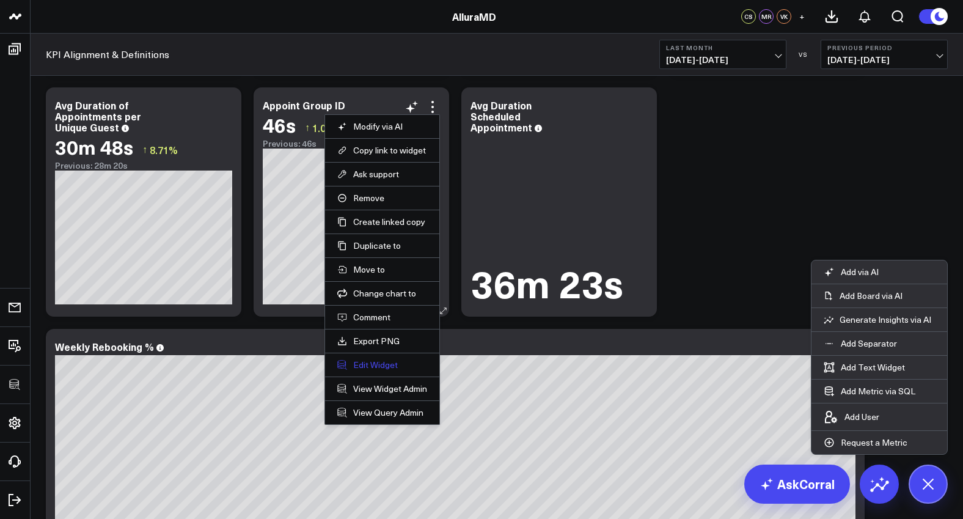
click at [390, 364] on button "Edit Widget" at bounding box center [382, 364] width 90 height 11
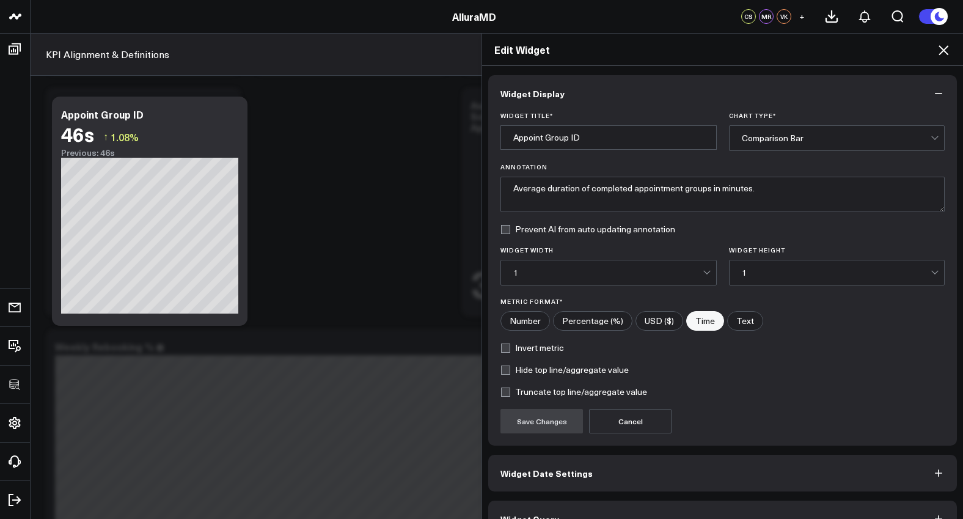
scroll to position [27, 0]
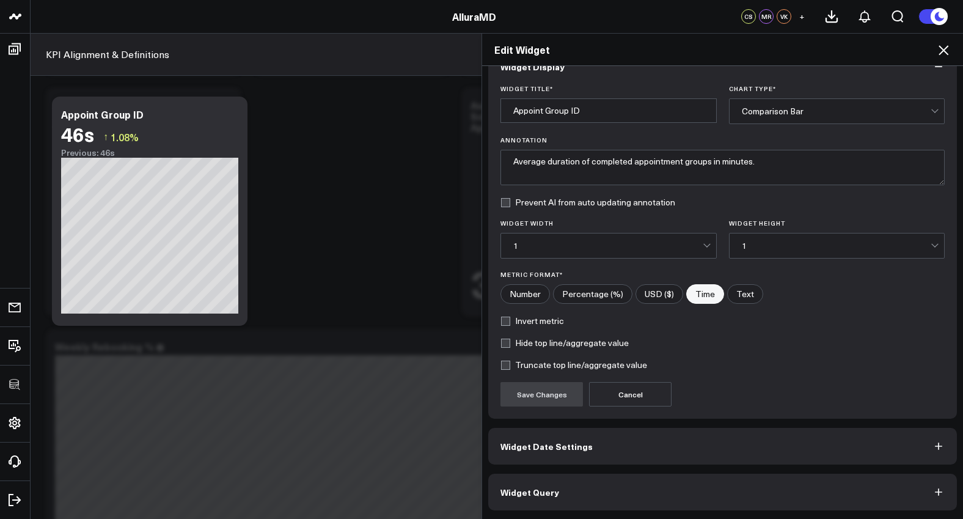
click at [632, 453] on button "Widget Date Settings" at bounding box center [722, 446] width 469 height 37
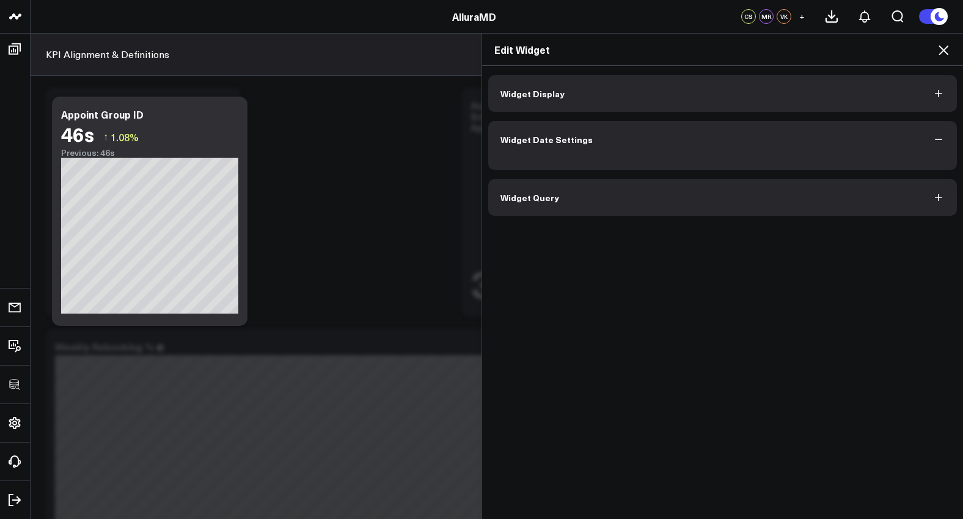
scroll to position [0, 0]
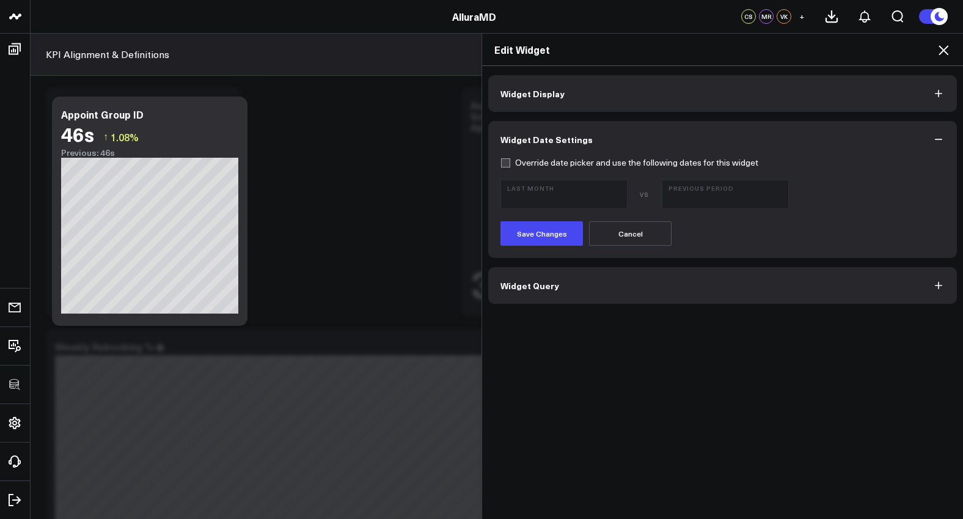
click at [672, 288] on button "Widget Query" at bounding box center [722, 285] width 469 height 37
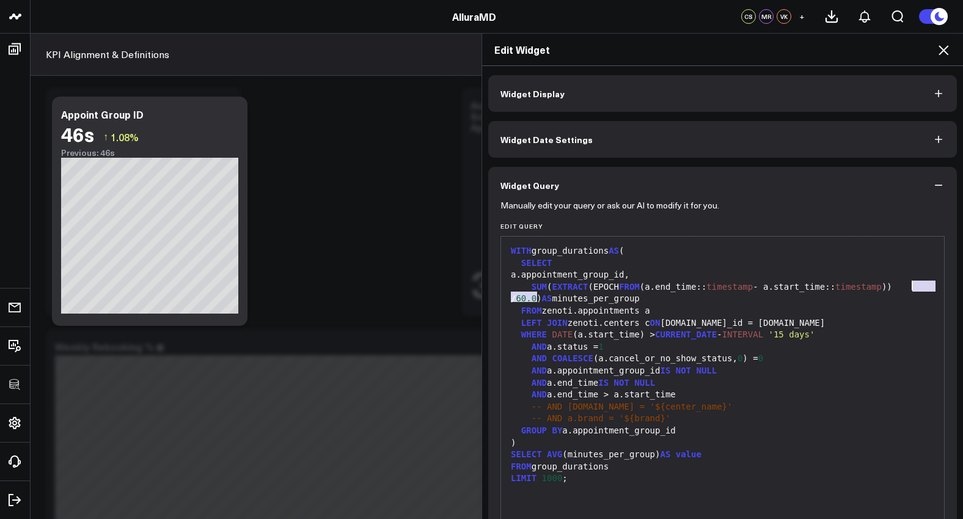
drag, startPoint x: 532, startPoint y: 299, endPoint x: 906, endPoint y: 287, distance: 373.5
click at [906, 287] on div "SUM ( EXTRACT (EPOCH FROM (a.end_time:: timestamp - a.start_time:: timestamp ))…" at bounding box center [722, 293] width 431 height 24
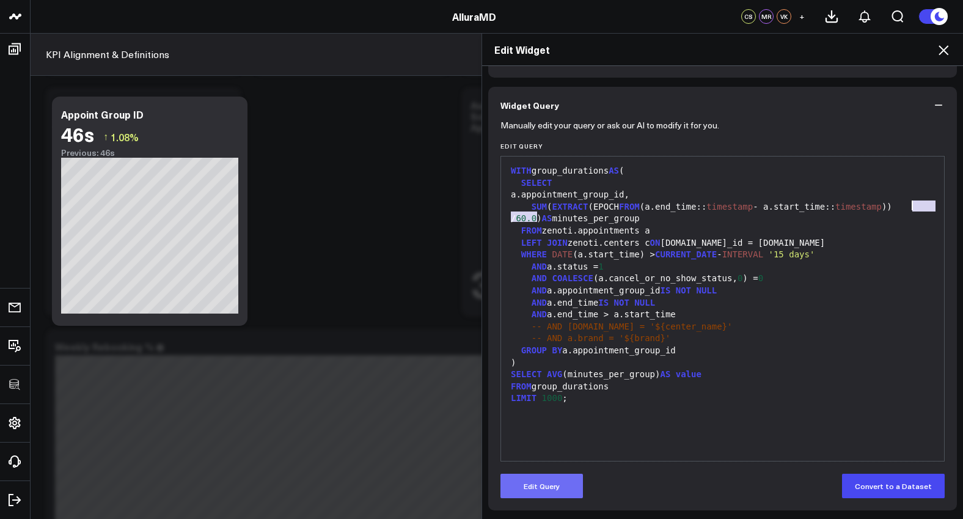
click at [573, 482] on button "Edit Query" at bounding box center [541, 486] width 82 height 24
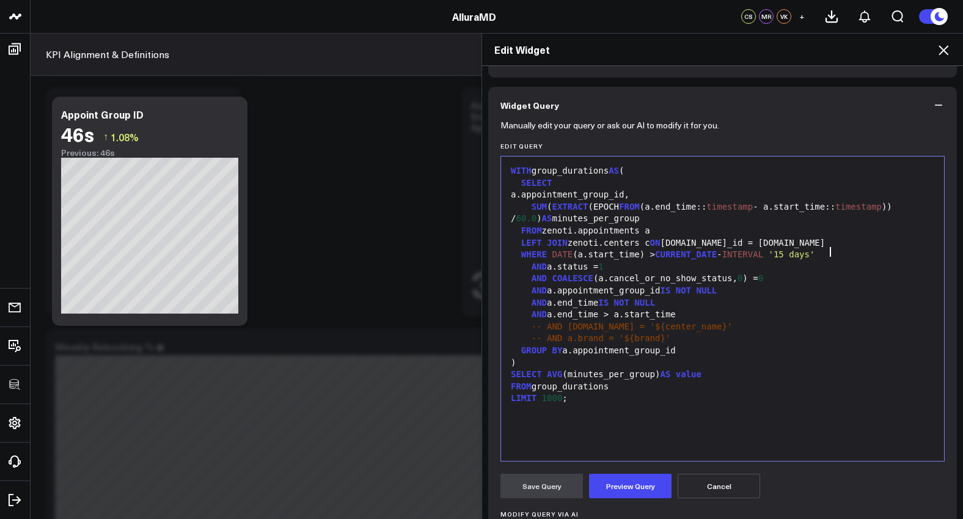
drag, startPoint x: 905, startPoint y: 252, endPoint x: 906, endPoint y: 230, distance: 22.0
click at [905, 251] on div "WHERE DATE (a.start_time) > CURRENT_DATE - INTERVAL '15 days'" at bounding box center [722, 255] width 431 height 12
drag, startPoint x: 903, startPoint y: 207, endPoint x: 911, endPoint y: 210, distance: 9.3
click at [911, 210] on div "SUM ( EXTRACT (EPOCH FROM (a.end_time:: timestamp - a.start_time:: timestamp ))…" at bounding box center [722, 213] width 431 height 24
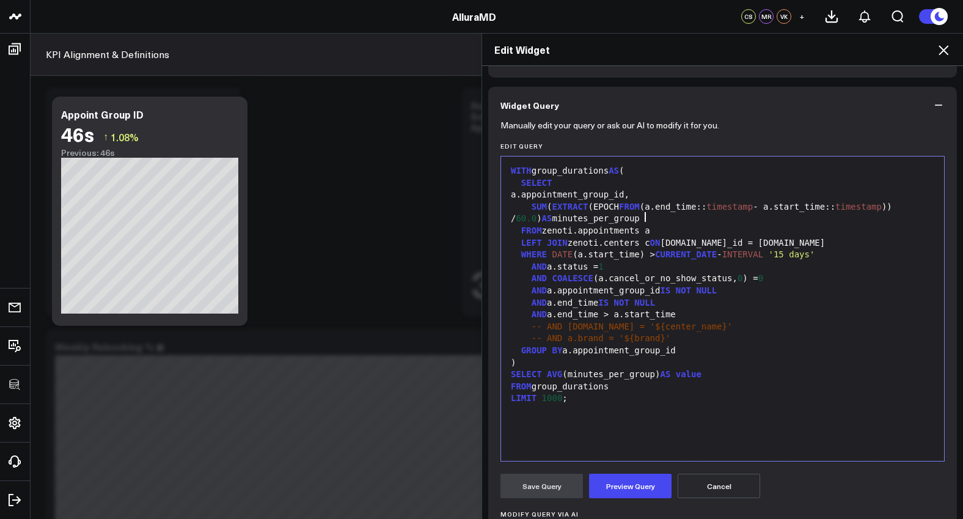
drag, startPoint x: 904, startPoint y: 216, endPoint x: 894, endPoint y: 214, distance: 10.5
click at [894, 214] on div "SUM ( EXTRACT (EPOCH FROM (a.end_time:: timestamp - a.start_time:: timestamp ))…" at bounding box center [722, 213] width 431 height 24
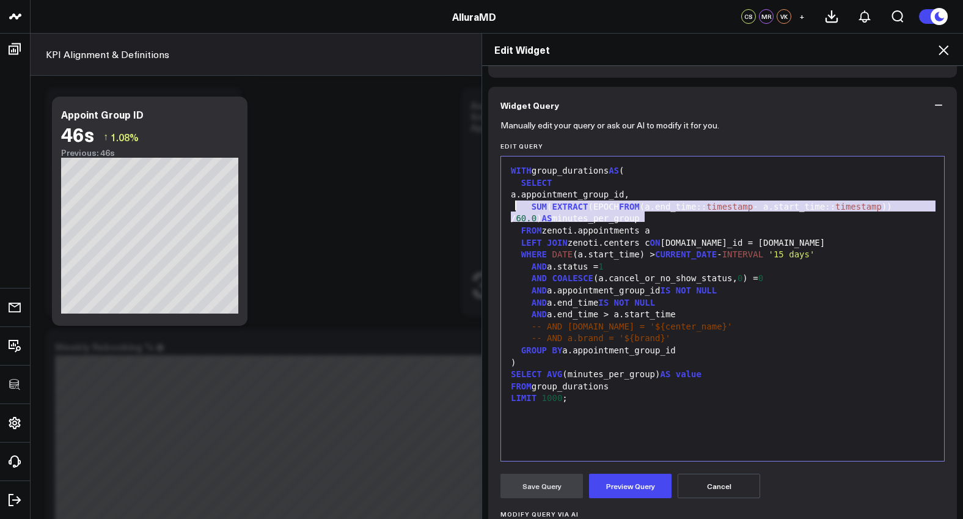
drag, startPoint x: 656, startPoint y: 218, endPoint x: 513, endPoint y: 207, distance: 143.4
click at [513, 207] on div "SUM ( EXTRACT (EPOCH FROM (a.end_time:: timestamp - a.start_time:: timestamp ))…" at bounding box center [722, 213] width 431 height 24
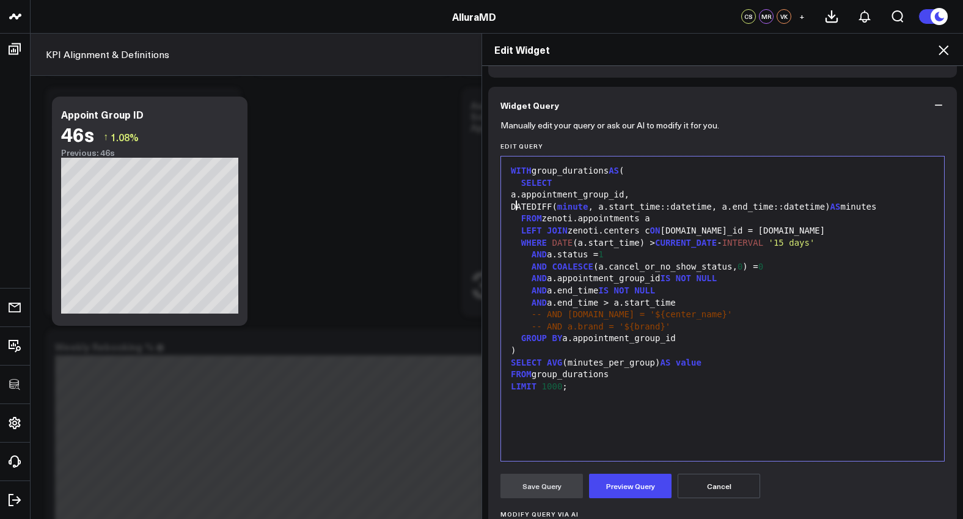
click at [511, 207] on div "DATEDIFF( minute , a.start_time::datetime, a.end_time::datetime) AS minutes" at bounding box center [722, 207] width 431 height 12
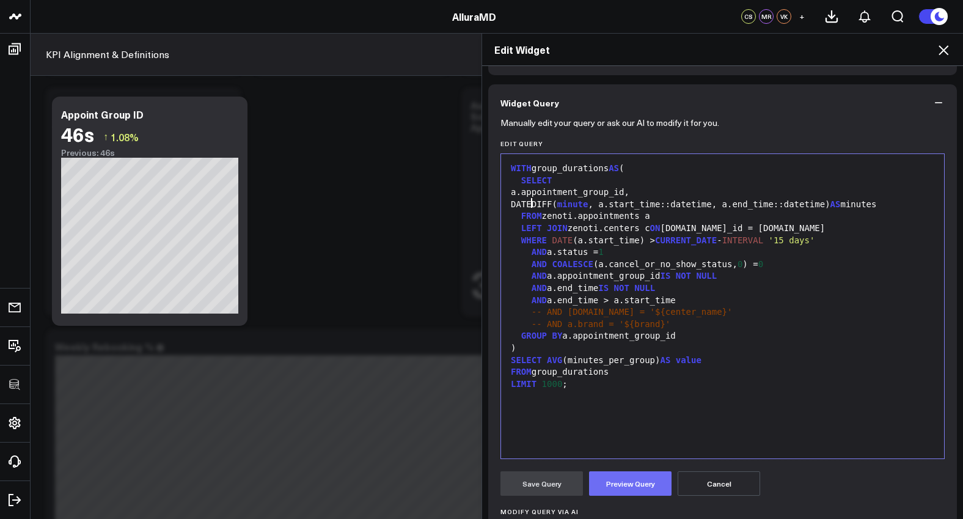
click at [648, 495] on button "Preview Query" at bounding box center [630, 483] width 82 height 24
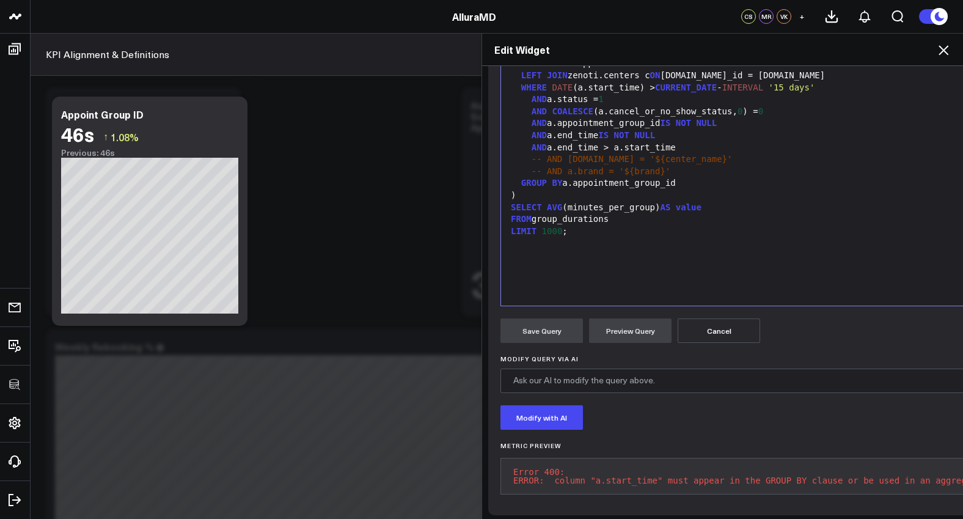
scroll to position [198, 0]
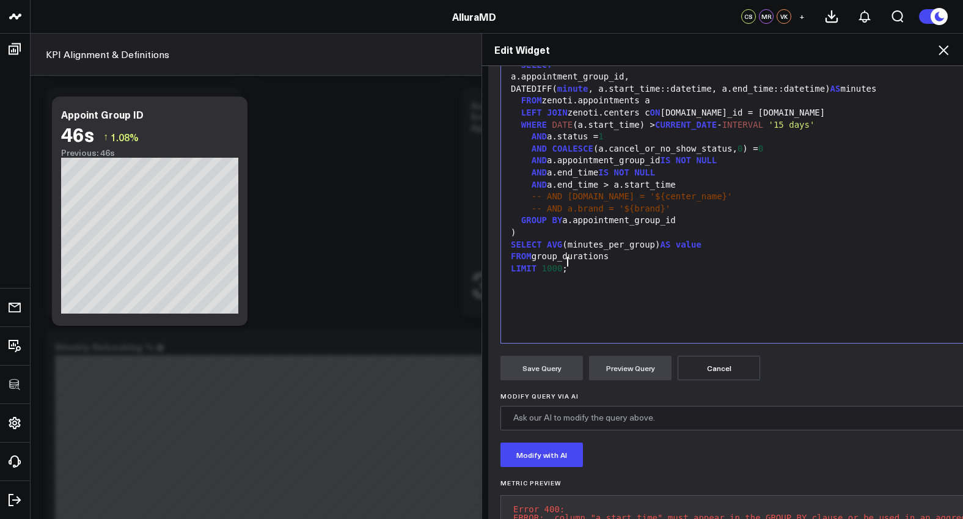
click at [647, 298] on div "WITH group_durations AS ( SELECT a.appointment_group_id, DATEDIFF( minute , a.s…" at bounding box center [770, 191] width 527 height 292
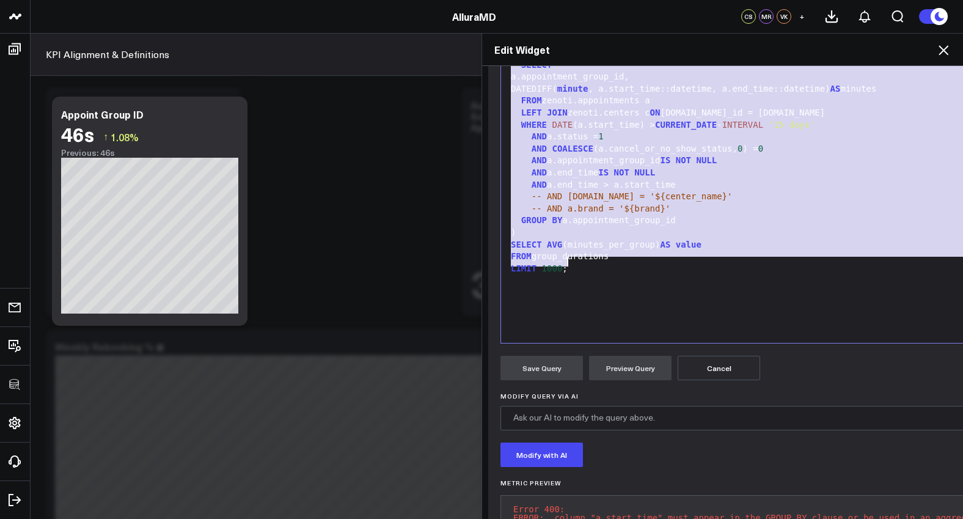
copy div "WITH group_durations AS ( SELECT a.appointment_group_id, DATEDIFF( minute , a.s…"
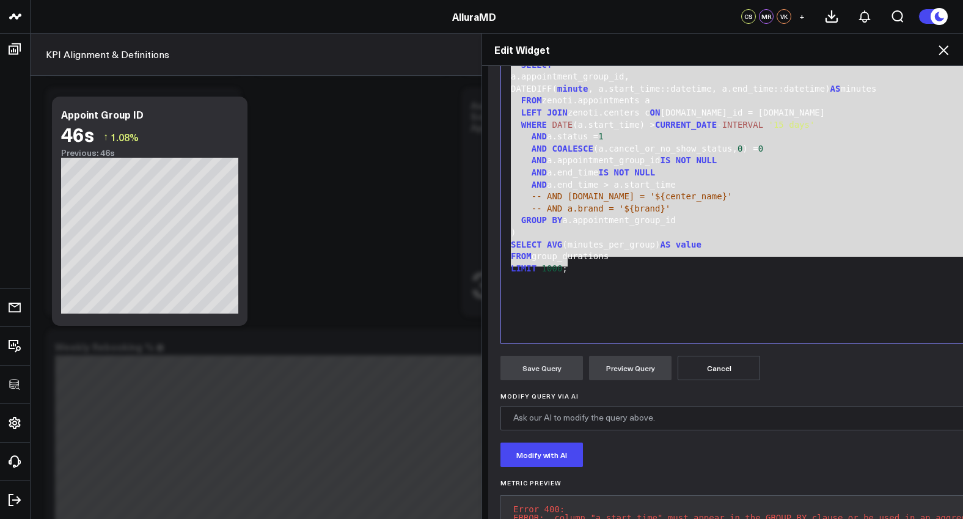
click at [644, 208] on div "-- AND a.brand = '${brand}'" at bounding box center [770, 209] width 527 height 12
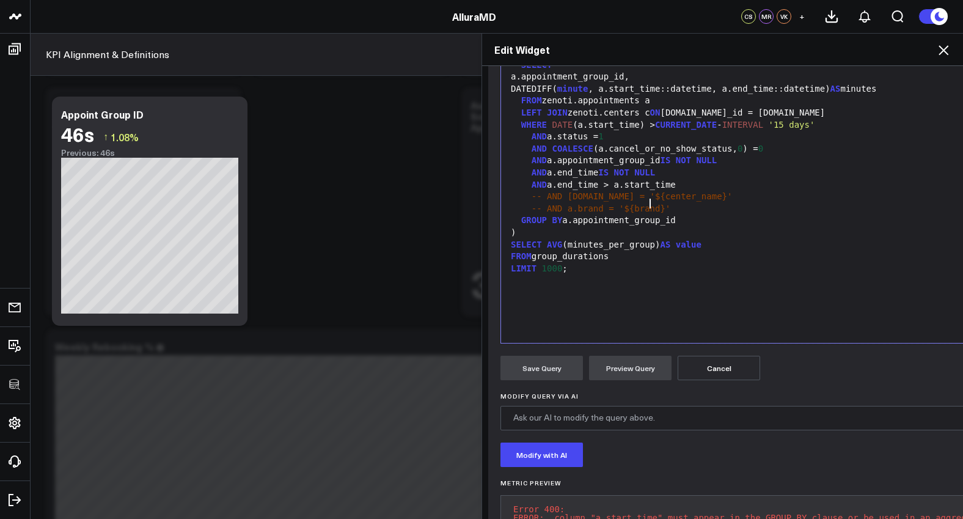
click at [632, 239] on div "SELECT AVG (minutes_per_group) AS value" at bounding box center [770, 245] width 527 height 12
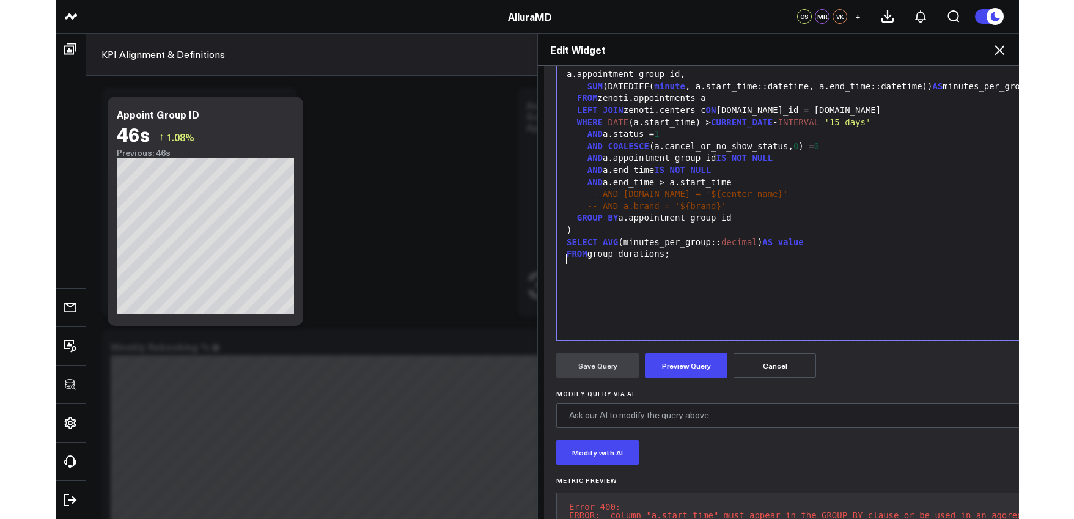
scroll to position [98, 0]
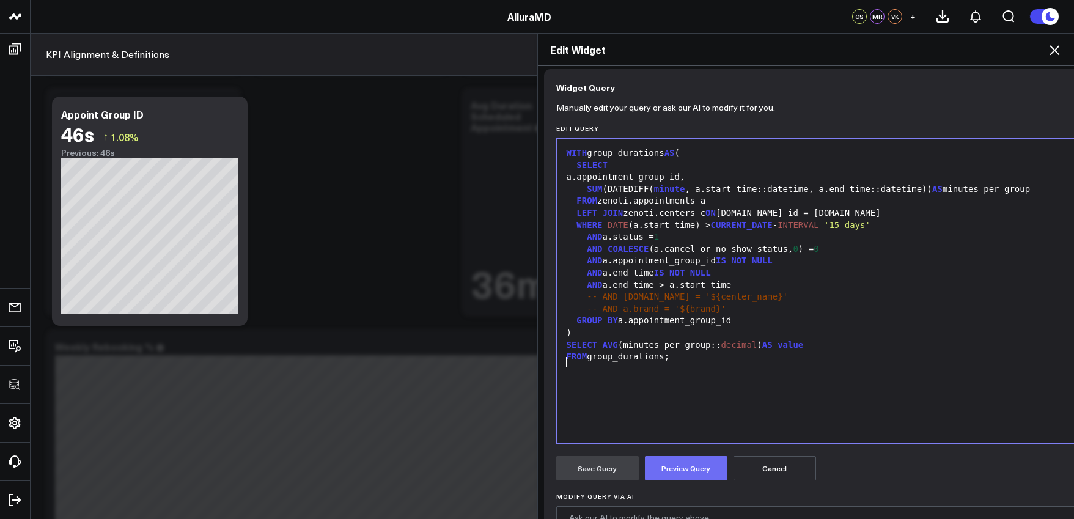
click at [681, 461] on button "Preview Query" at bounding box center [686, 468] width 82 height 24
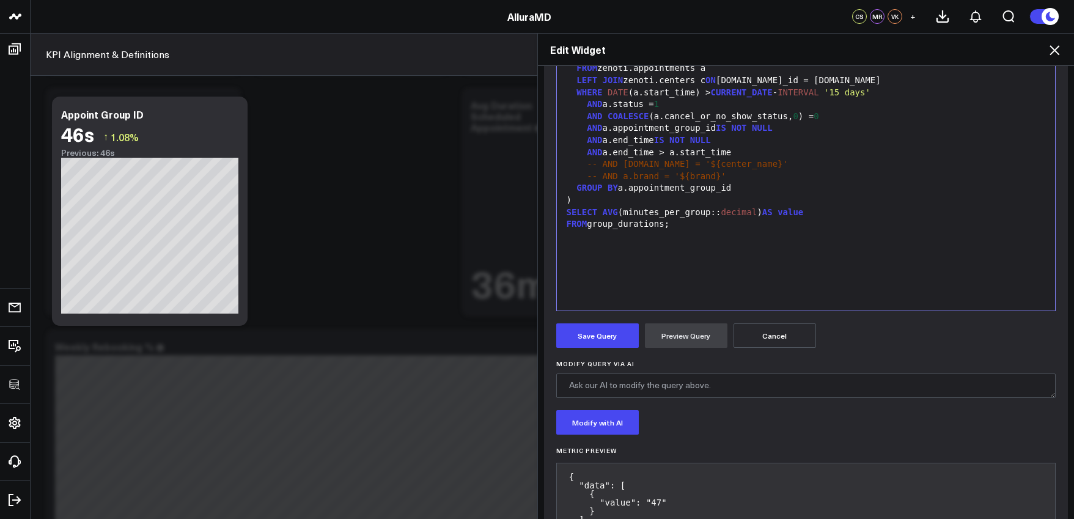
scroll to position [141, 0]
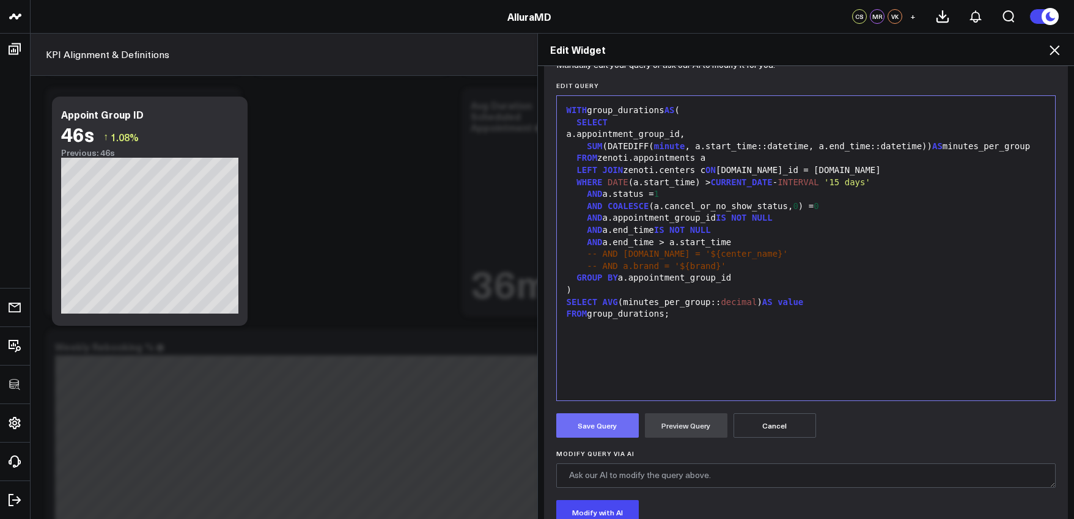
click at [581, 428] on button "Save Query" at bounding box center [597, 425] width 82 height 24
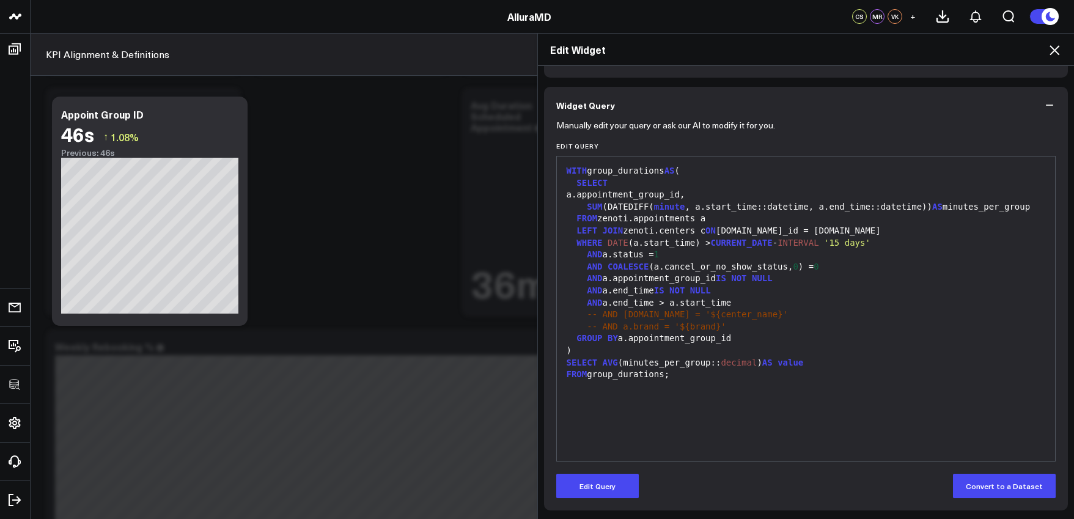
scroll to position [80, 0]
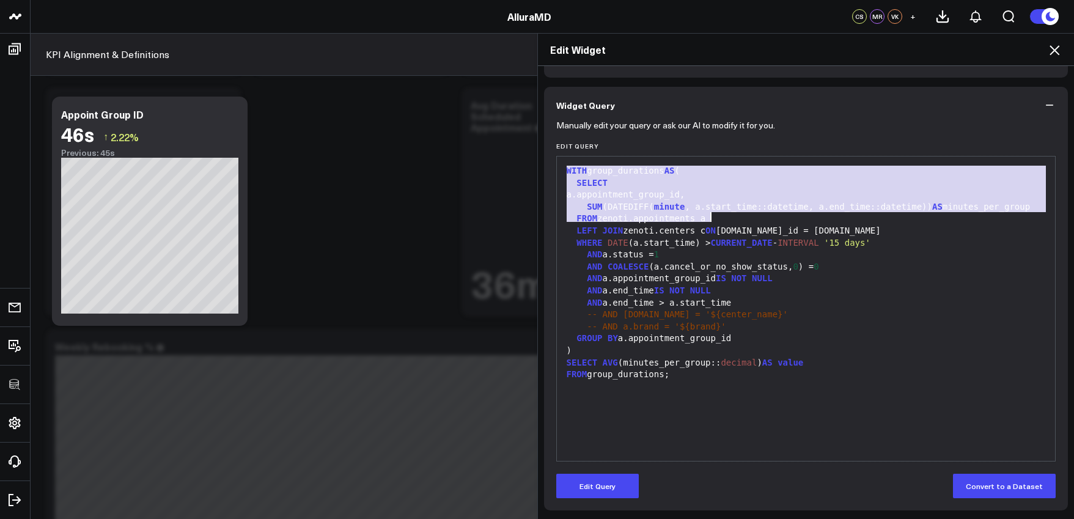
drag, startPoint x: 562, startPoint y: 171, endPoint x: 721, endPoint y: 210, distance: 163.5
click at [727, 216] on div "WITH group_durations AS ( SELECT a.appointment_group_id, SUM (DATEDIFF( minute …" at bounding box center [806, 309] width 486 height 292
copy div "WITH group_durations AS ( SELECT a.appointment_group_id, SUM (DATEDIFF( minute …"
drag, startPoint x: 741, startPoint y: 335, endPoint x: 742, endPoint y: 343, distance: 8.6
click at [741, 340] on div "WITH group_durations AS ( SELECT a.appointment_group_id, SUM (DATEDIFF( minute …" at bounding box center [806, 309] width 486 height 292
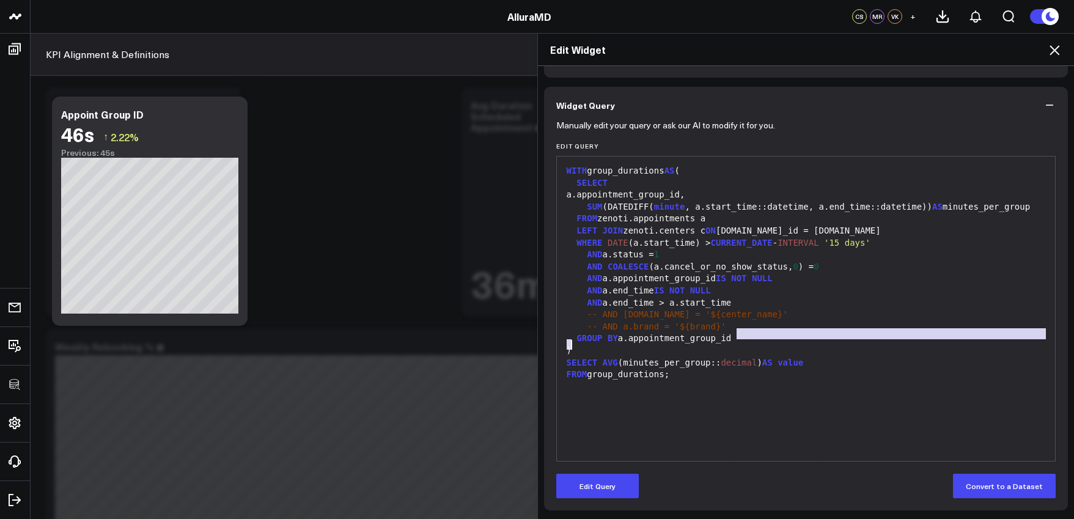
click at [741, 371] on div "FROM group_durations;" at bounding box center [806, 374] width 486 height 12
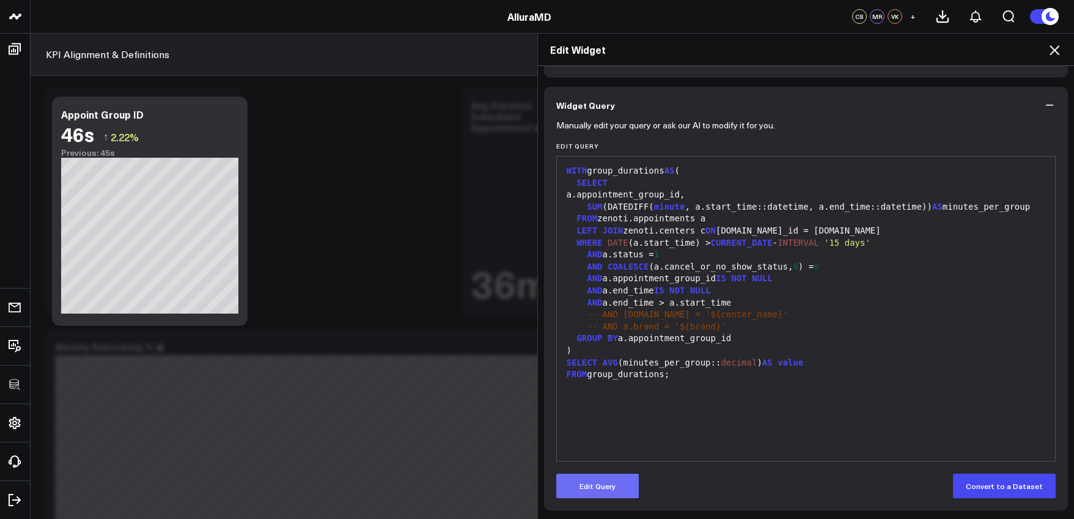
click at [612, 480] on button "Edit Query" at bounding box center [597, 486] width 82 height 24
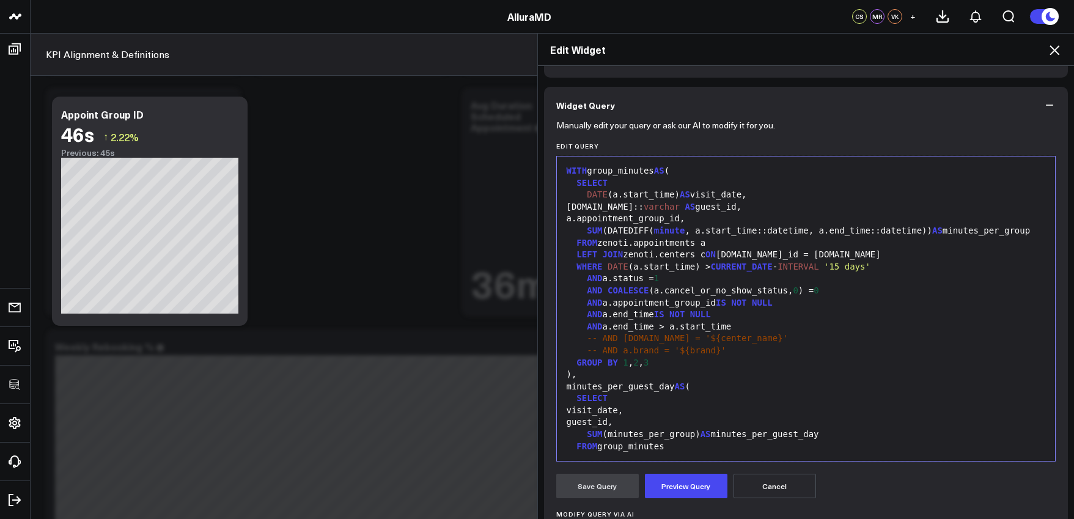
scroll to position [72, 0]
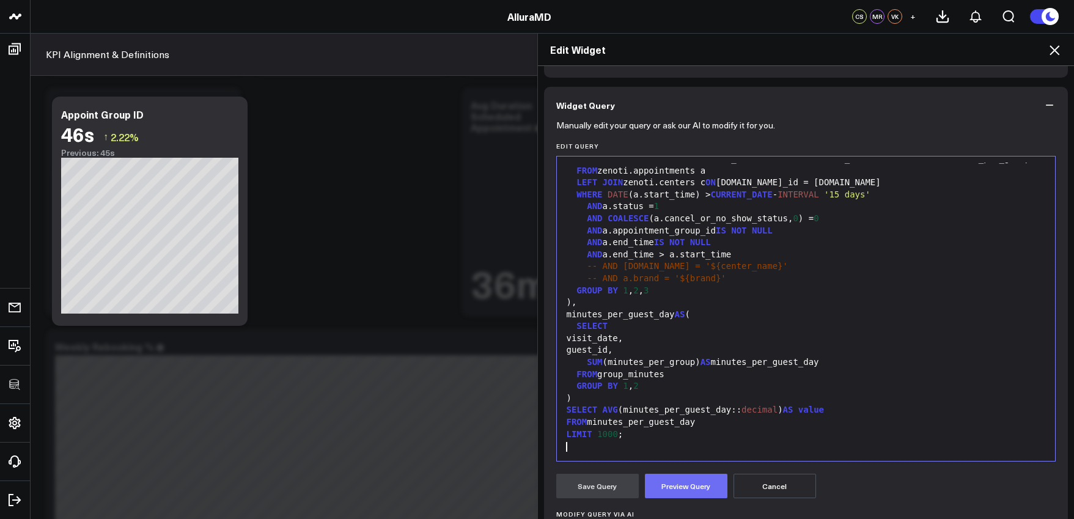
click at [704, 494] on button "Preview Query" at bounding box center [686, 486] width 82 height 24
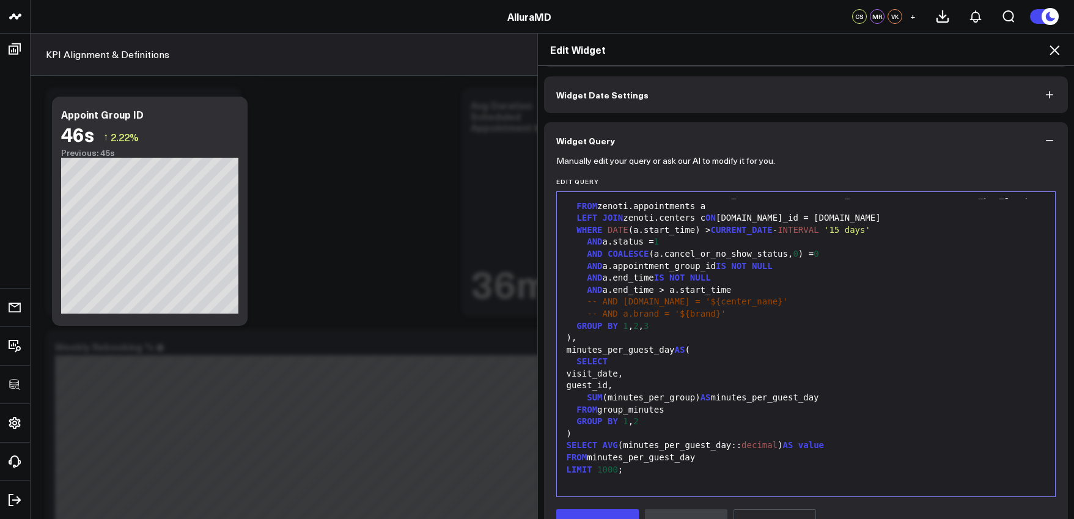
scroll to position [149, 0]
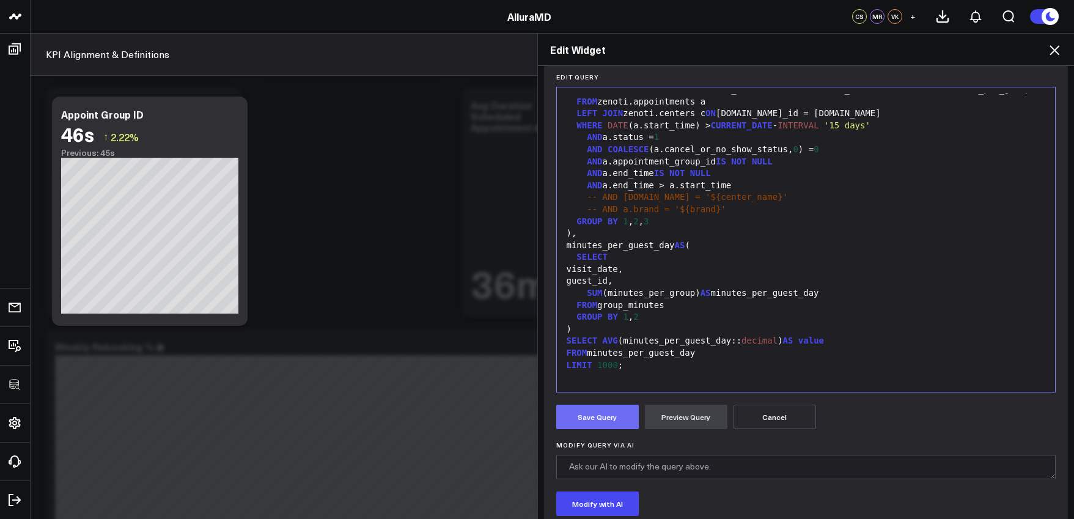
click at [631, 422] on button "Save Query" at bounding box center [597, 417] width 82 height 24
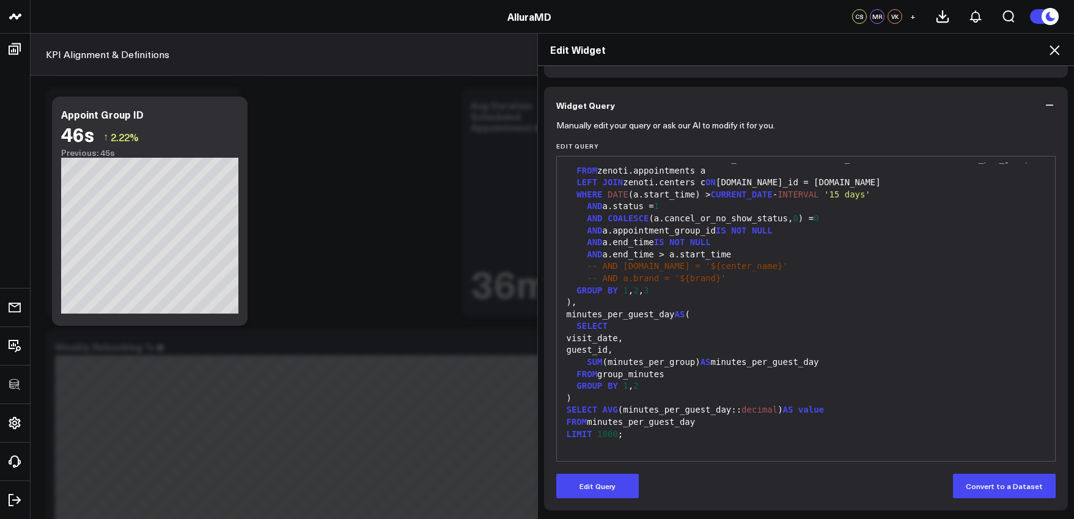
scroll to position [80, 0]
click at [962, 101] on icon "button" at bounding box center [1049, 105] width 12 height 12
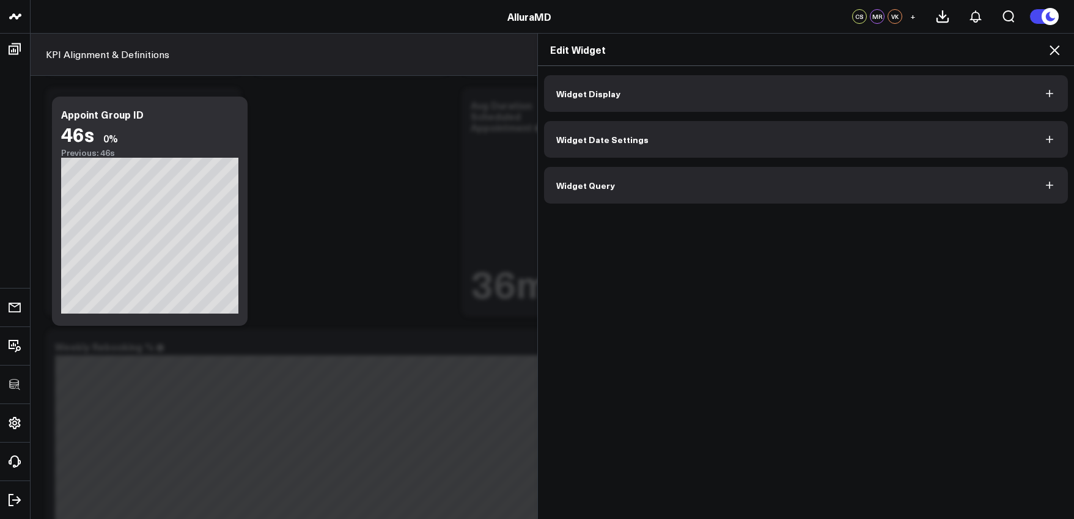
click at [962, 49] on icon at bounding box center [1054, 50] width 10 height 10
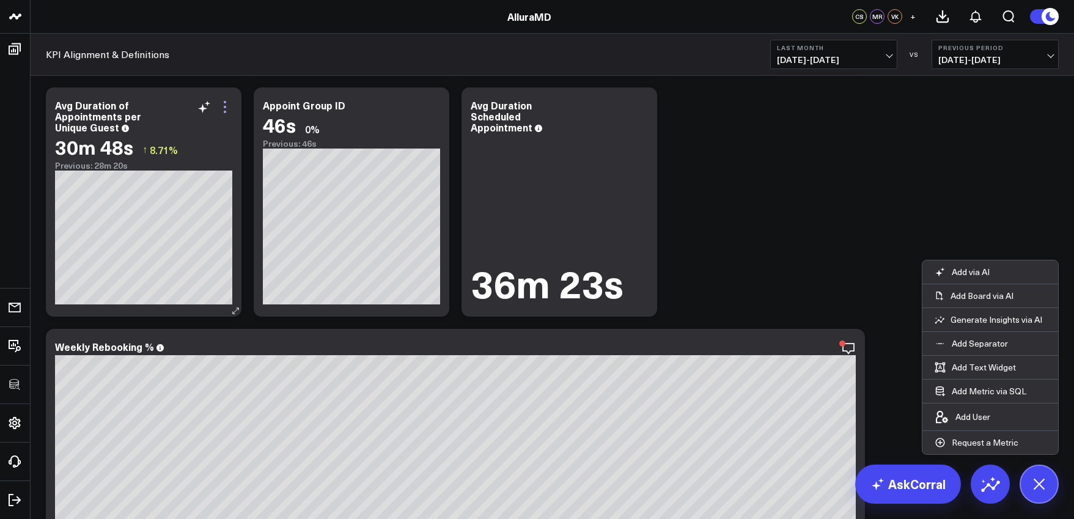
click at [223, 106] on icon at bounding box center [225, 107] width 15 height 15
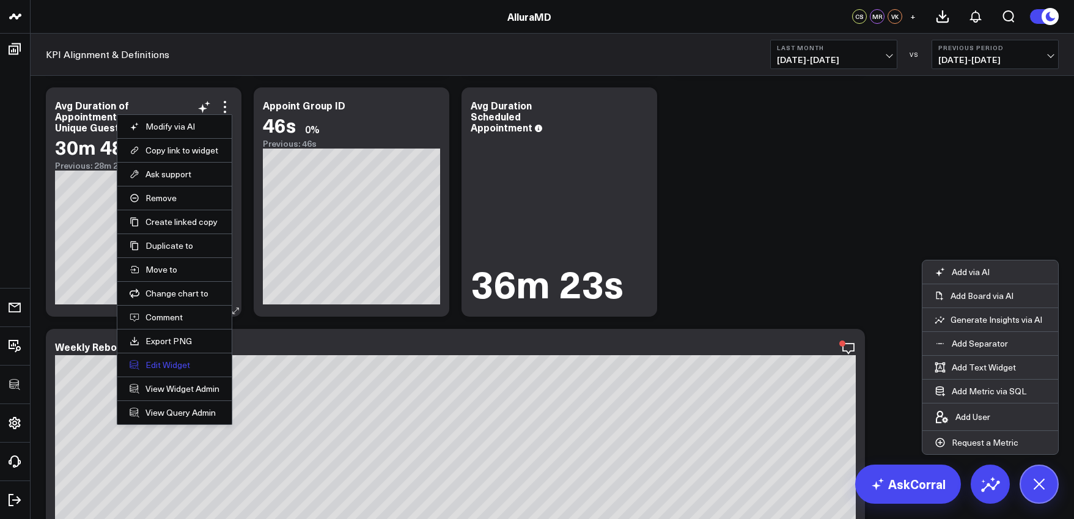
click at [166, 361] on button "Edit Widget" at bounding box center [175, 364] width 90 height 11
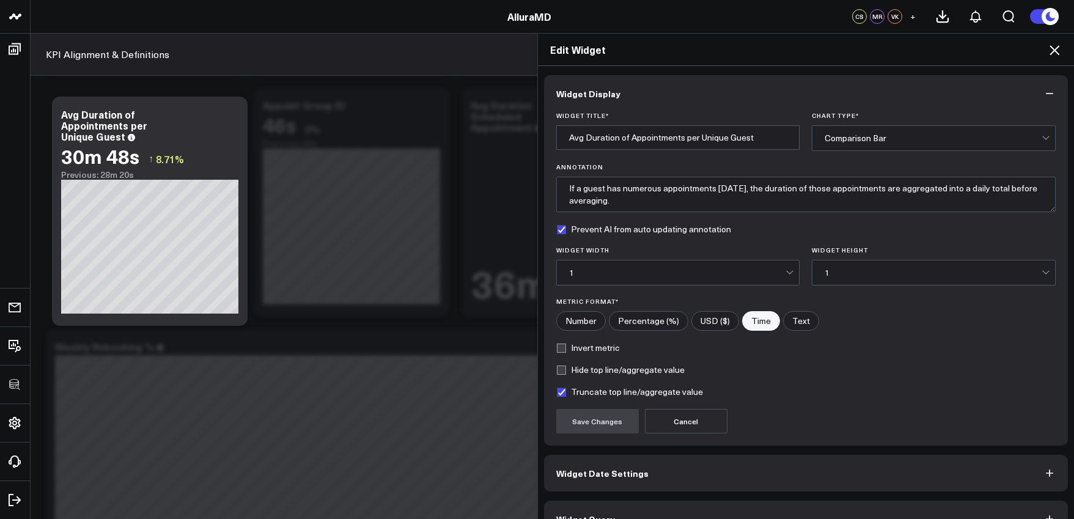
scroll to position [27, 0]
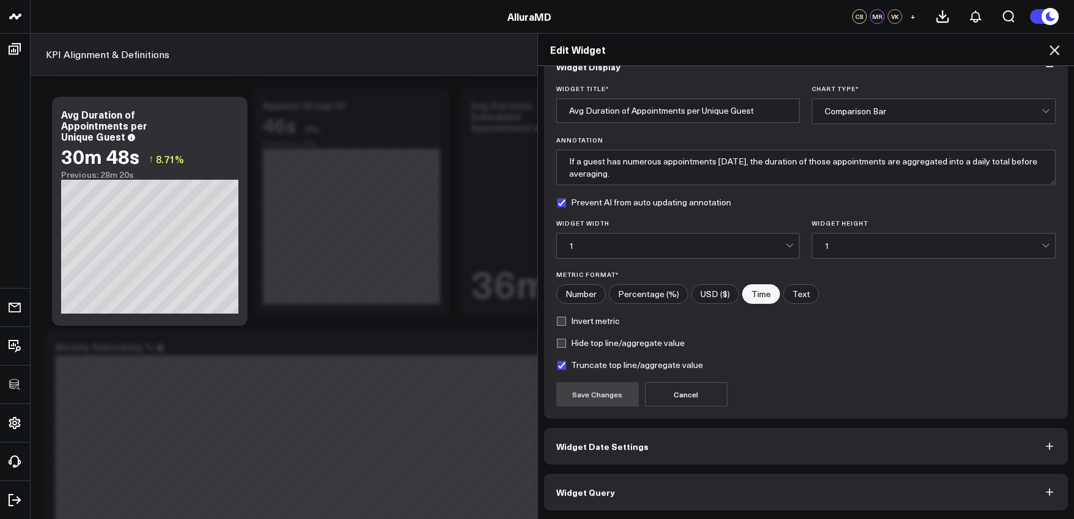
click at [734, 482] on button "Widget Query" at bounding box center [806, 492] width 524 height 37
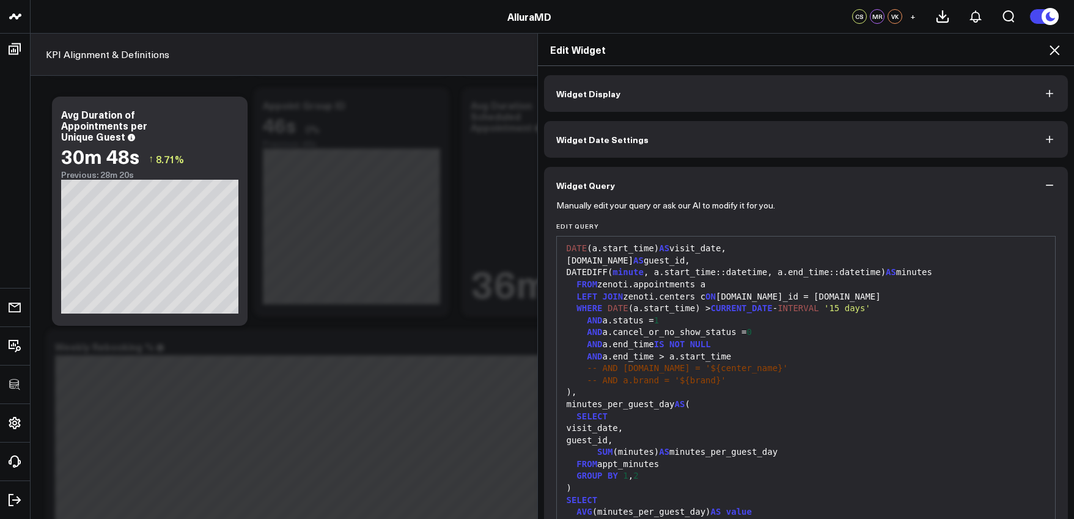
scroll to position [80, 0]
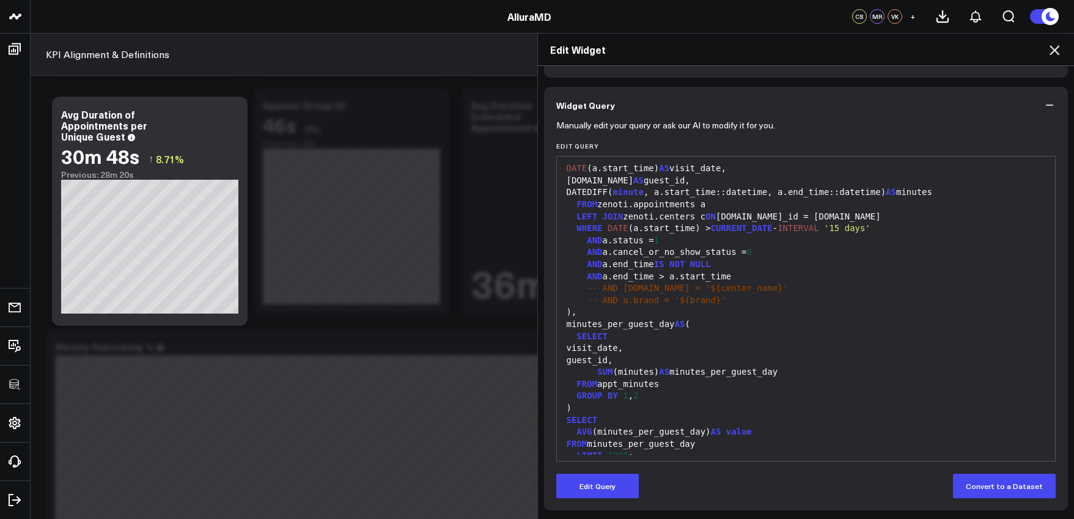
click at [962, 105] on button "Widget Query" at bounding box center [806, 105] width 524 height 37
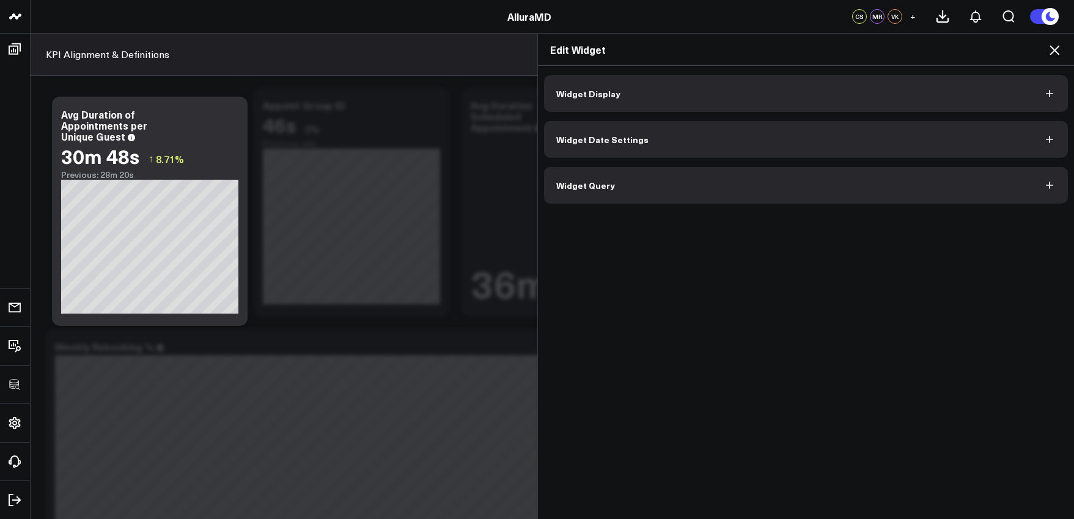
scroll to position [0, 0]
click at [962, 46] on icon at bounding box center [1054, 50] width 15 height 15
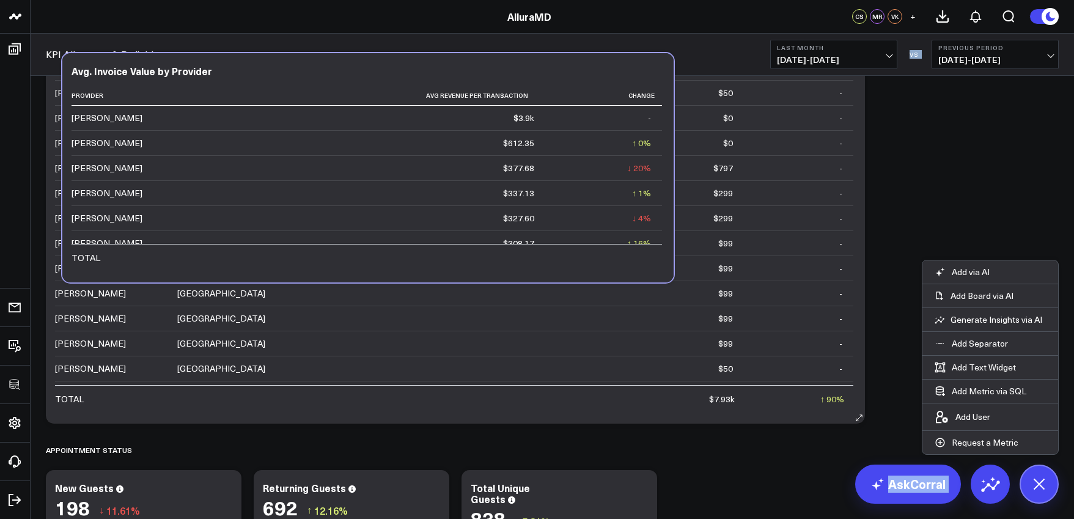
scroll to position [1618, 0]
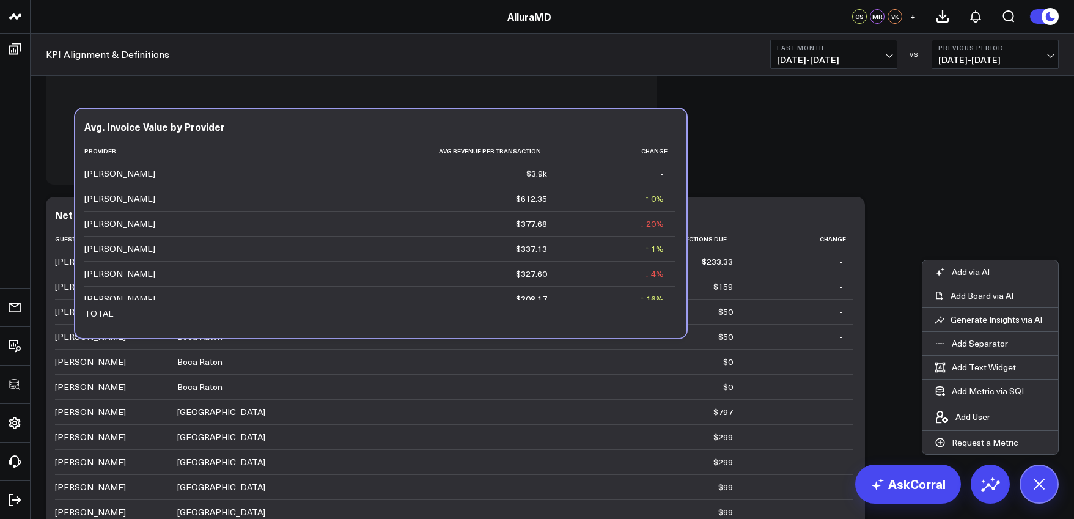
drag, startPoint x: 362, startPoint y: 109, endPoint x: 387, endPoint y: 104, distance: 24.9
click at [387, 104] on div "Modify via AI Copy link to widget Ask support Remove Create linked copy Executi…" at bounding box center [552, 449] width 1025 height 3965
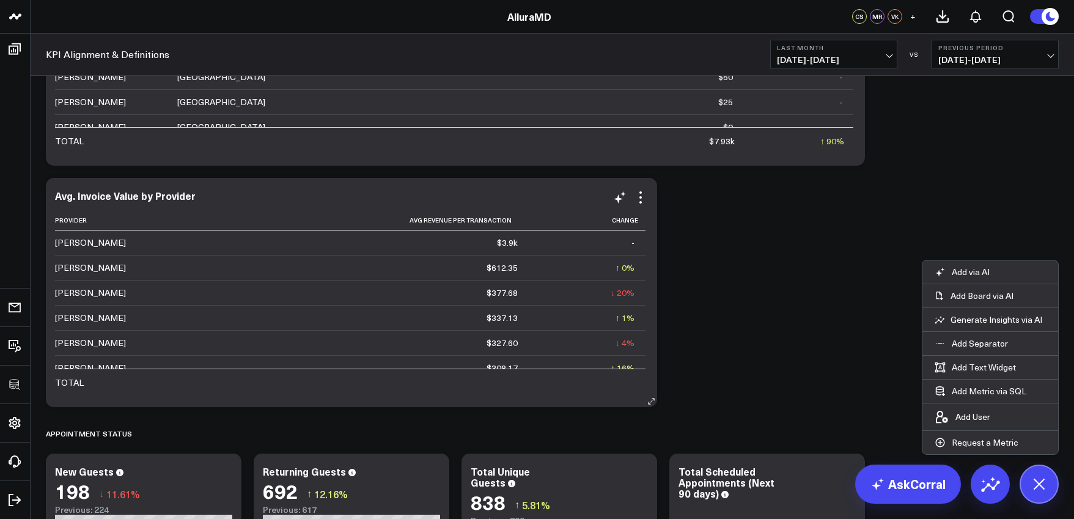
scroll to position [118, 0]
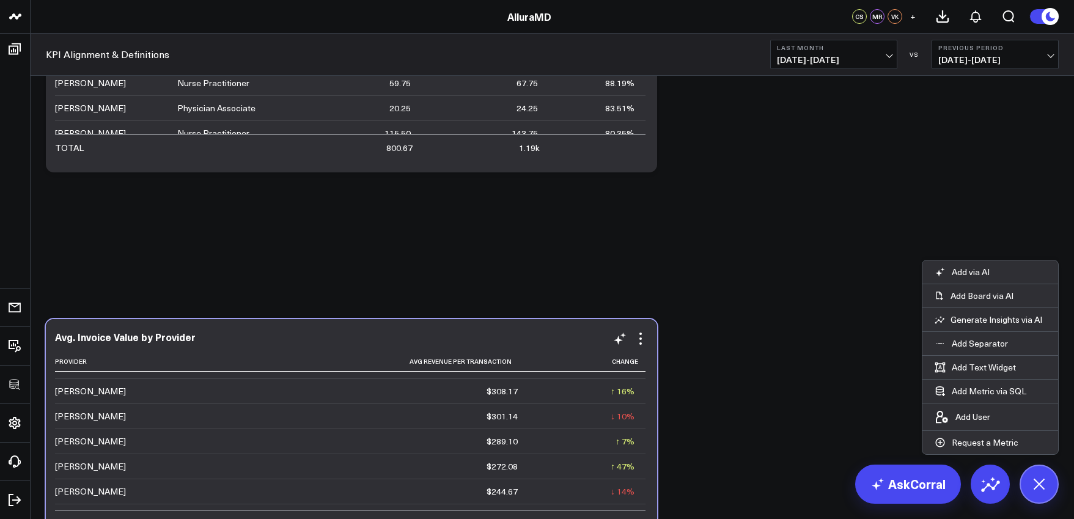
drag, startPoint x: 368, startPoint y: 194, endPoint x: 368, endPoint y: 340, distance: 146.0
click at [368, 340] on div "Avg. Invoice Value by Provider" at bounding box center [351, 336] width 593 height 11
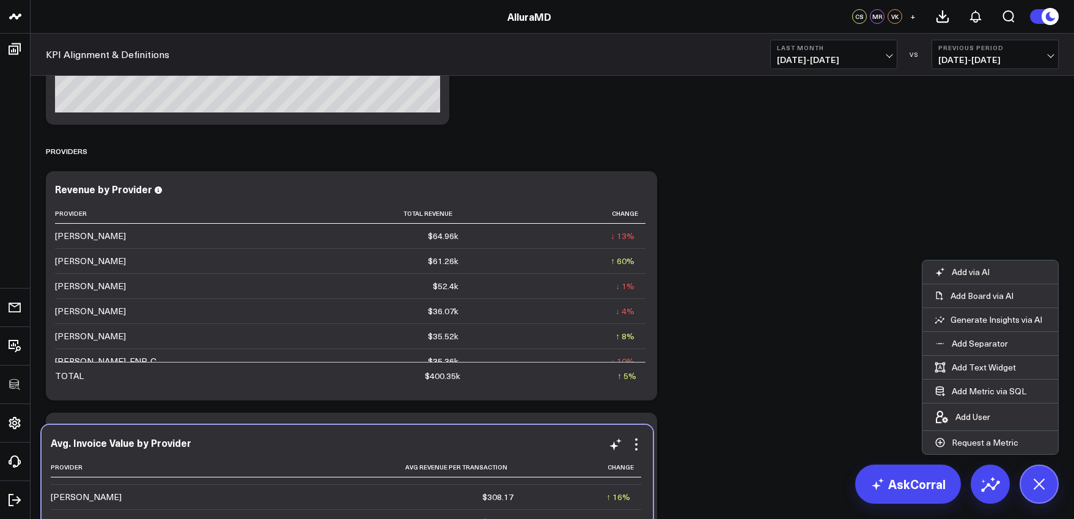
scroll to position [3419, 0]
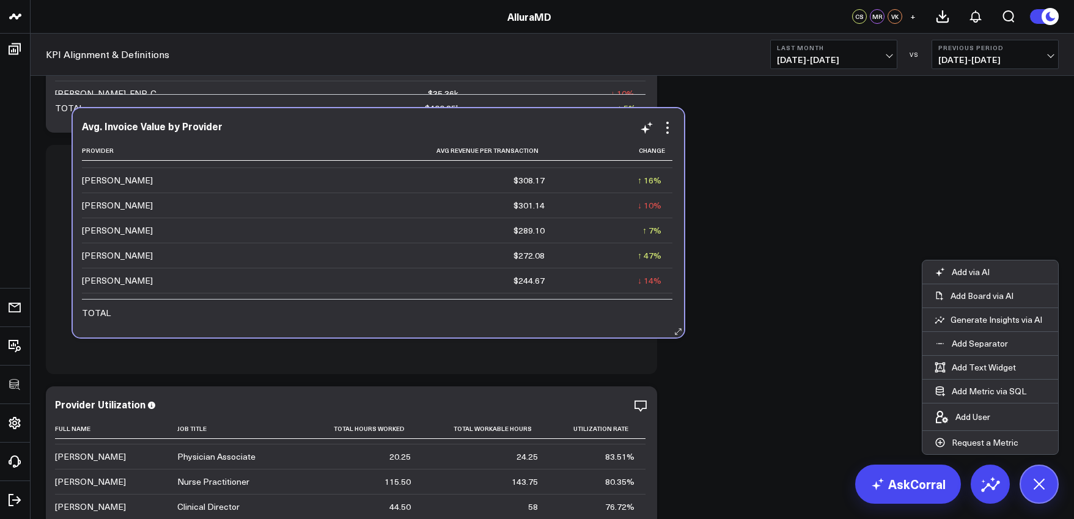
drag, startPoint x: 416, startPoint y: 156, endPoint x: 438, endPoint y: 133, distance: 32.4
click at [438, 133] on div "Avg. Invoice Value by Provider Provider Avg Revenue Per Transaction Change Kyle…" at bounding box center [378, 222] width 611 height 229
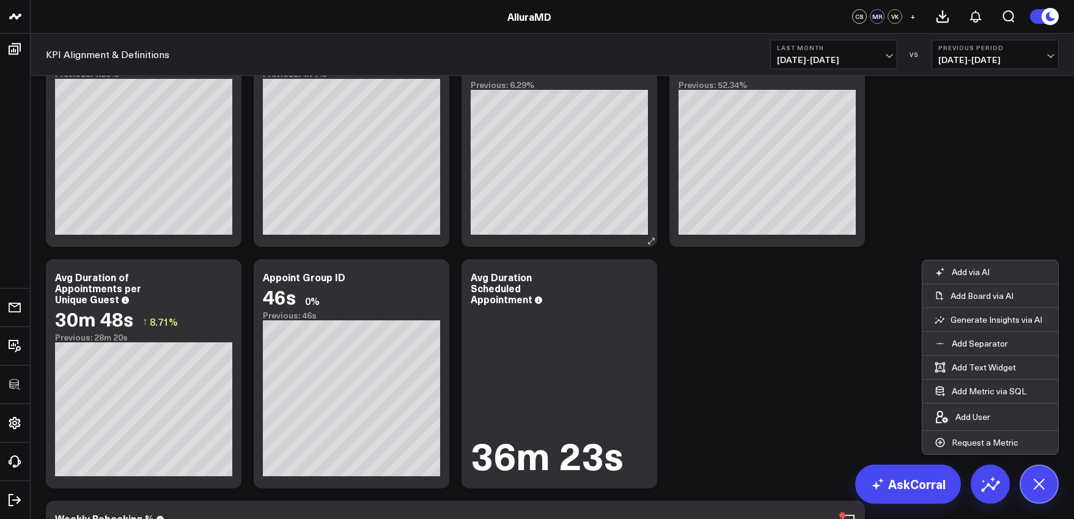
scroll to position [2322, 0]
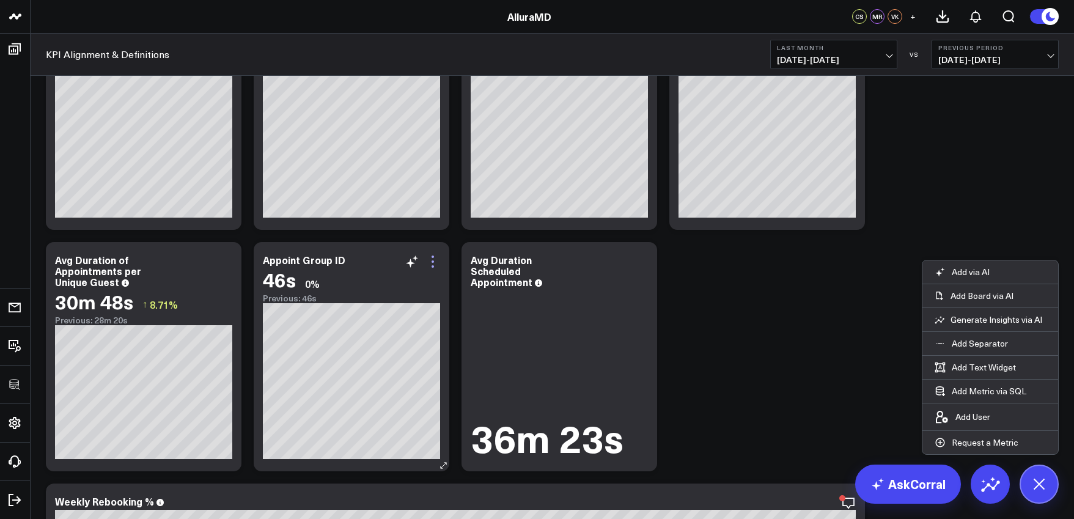
click at [434, 262] on icon at bounding box center [432, 261] width 15 height 15
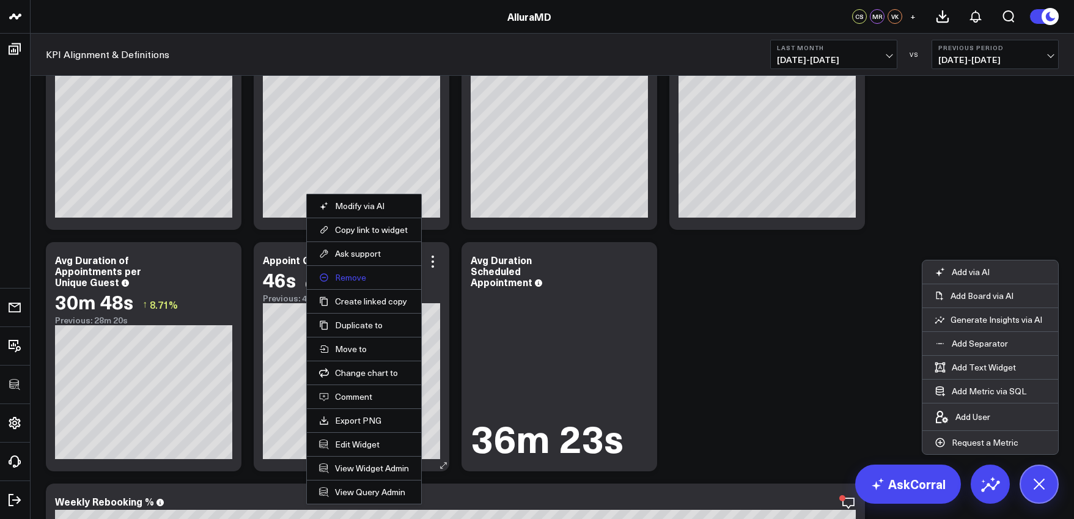
click at [364, 276] on button "Remove" at bounding box center [364, 277] width 90 height 11
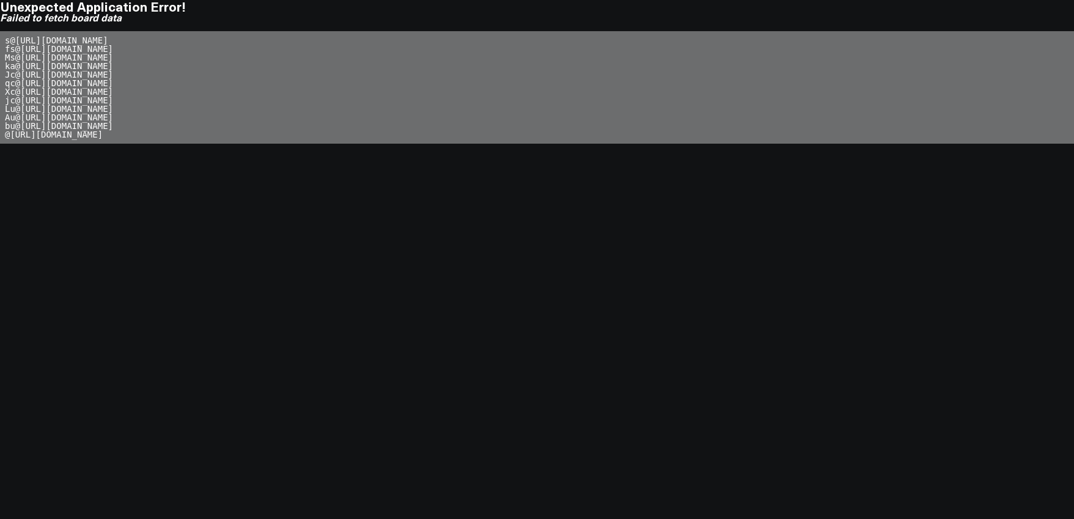
scroll to position [9, 0]
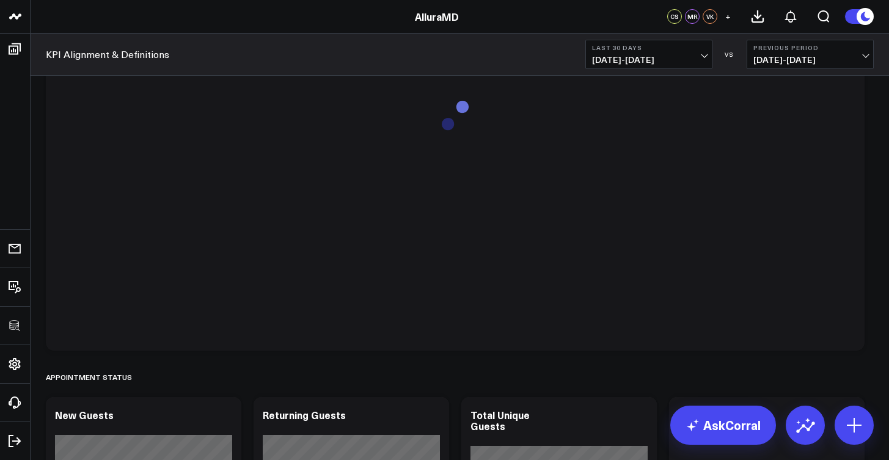
scroll to position [2092, 0]
